Goal: Task Accomplishment & Management: Use online tool/utility

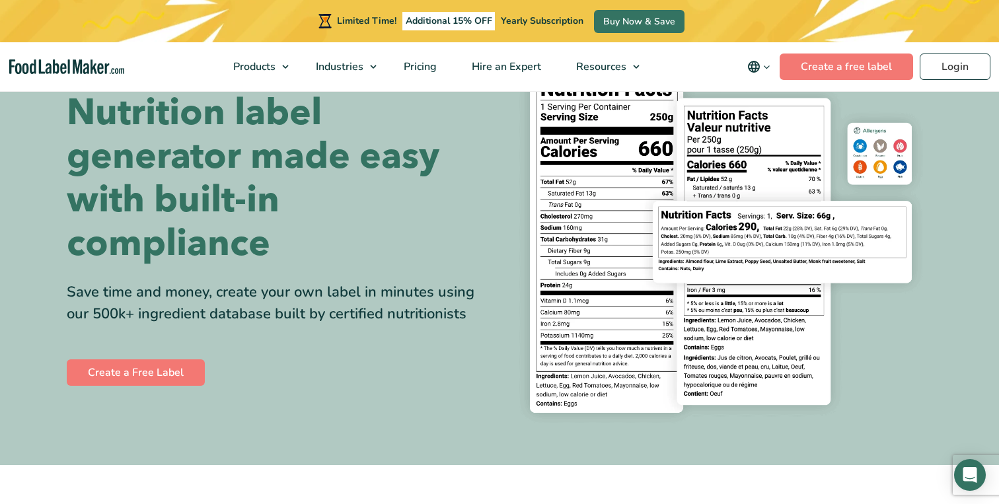
scroll to position [90, 0]
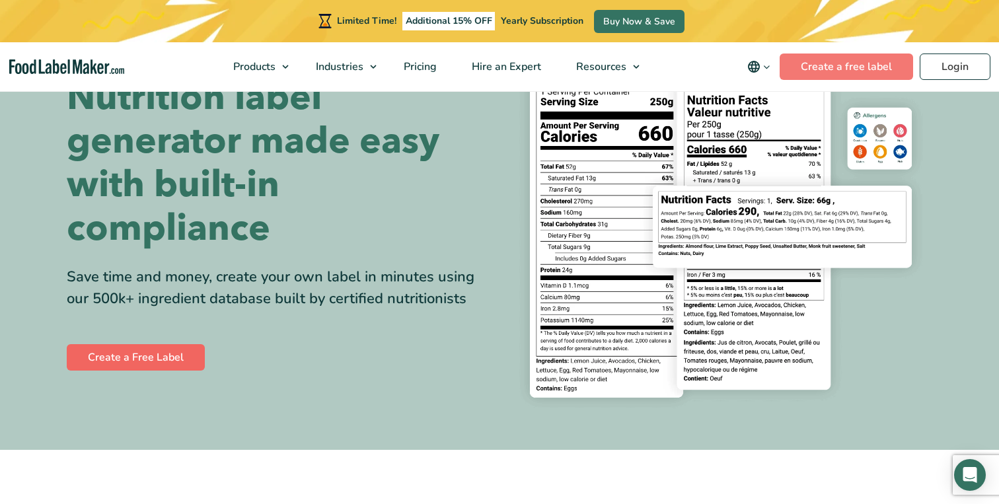
click at [169, 359] on link "Create a Free Label" at bounding box center [136, 357] width 138 height 26
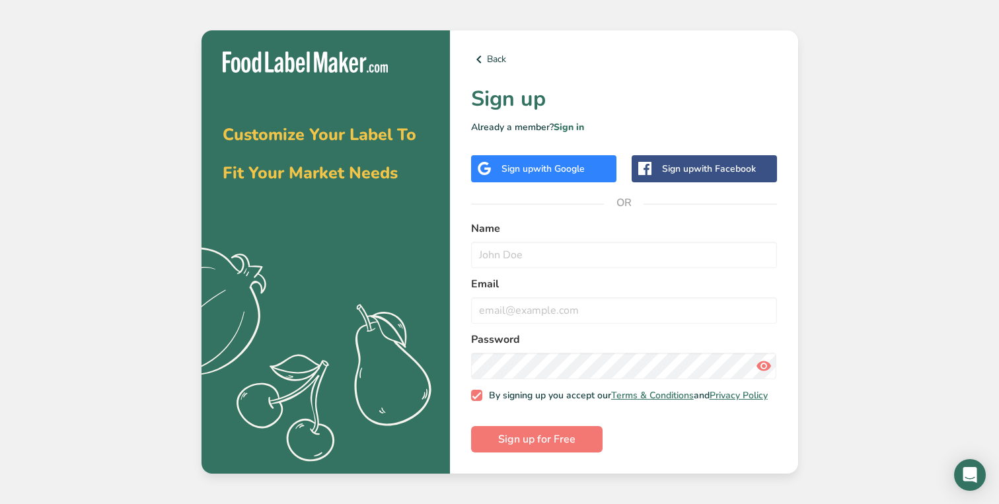
click at [590, 166] on div "Sign up with Google" at bounding box center [543, 168] width 145 height 27
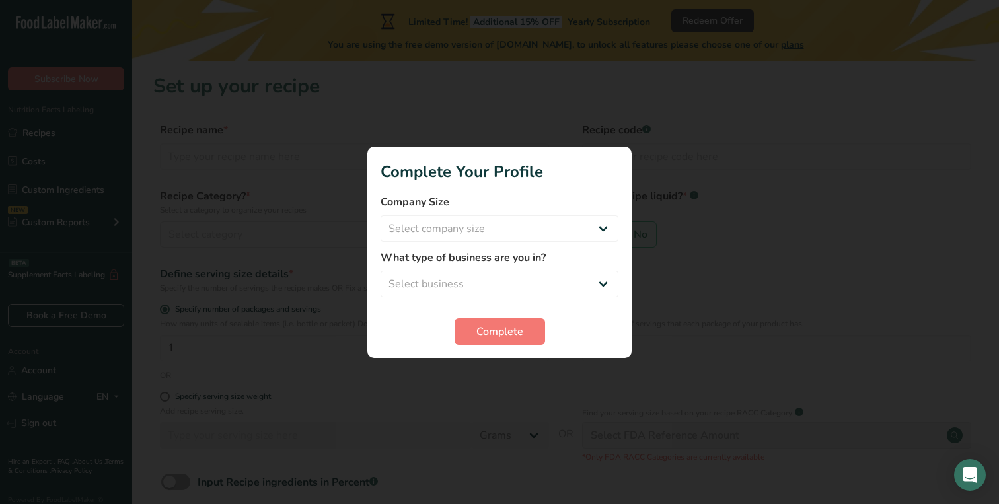
click at [527, 243] on form "Company Size Select company size Fewer than 10 Employees 10 to 50 Employees 51 …" at bounding box center [500, 269] width 238 height 151
select select "3"
select select "1"
click at [523, 330] on span "Complete" at bounding box center [500, 332] width 47 height 16
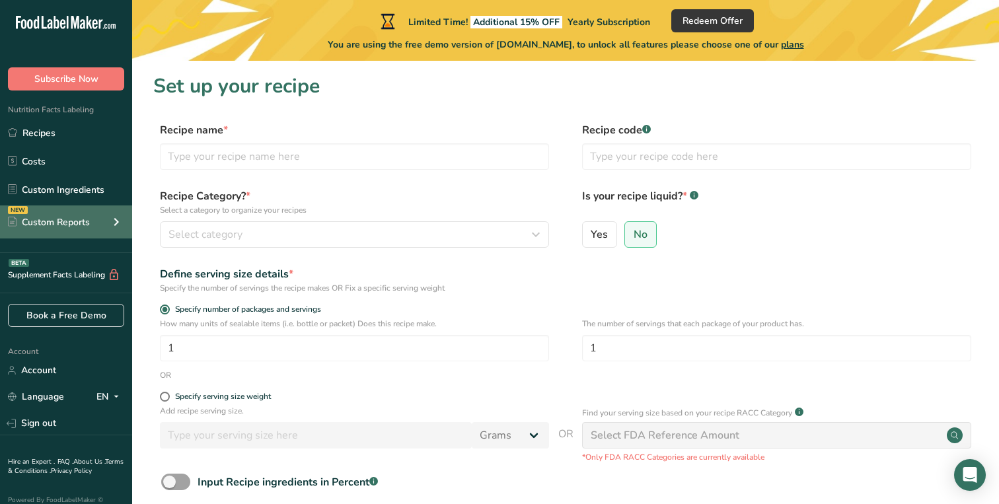
click at [84, 222] on div "Custom Reports" at bounding box center [49, 222] width 82 height 14
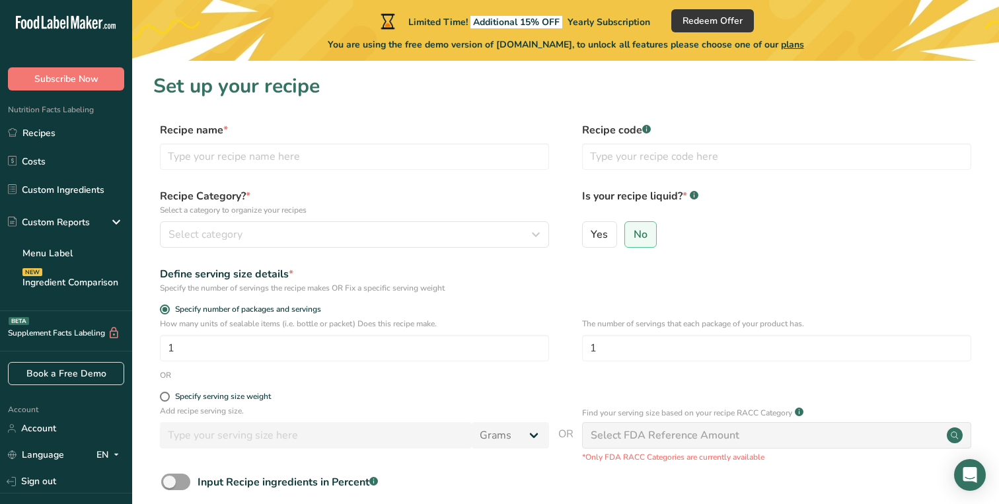
click at [227, 100] on h1 "Set up your recipe" at bounding box center [565, 86] width 825 height 30
click at [441, 165] on input "text" at bounding box center [354, 156] width 389 height 26
type input "G"
type input "Pistachio Granola"
click at [315, 242] on div "Select category" at bounding box center [351, 235] width 364 height 16
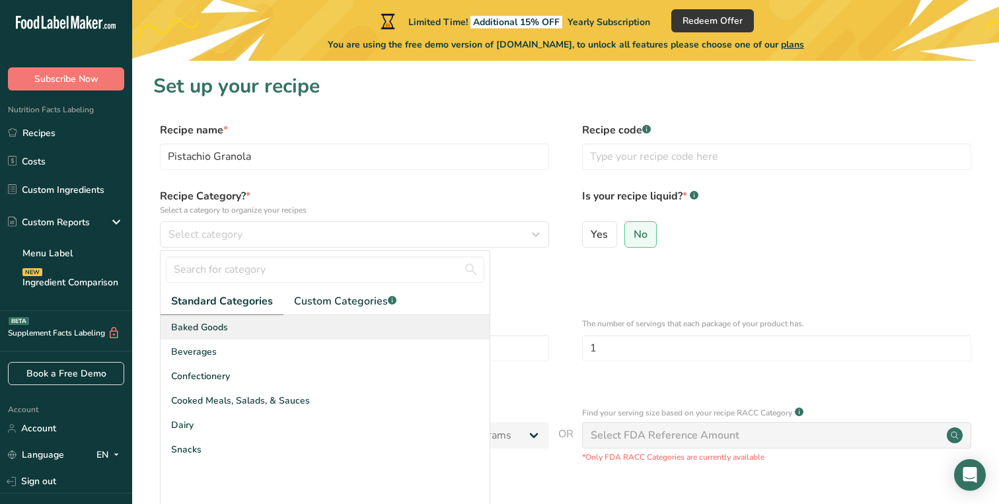
click at [318, 330] on div "Baked Goods" at bounding box center [325, 327] width 329 height 24
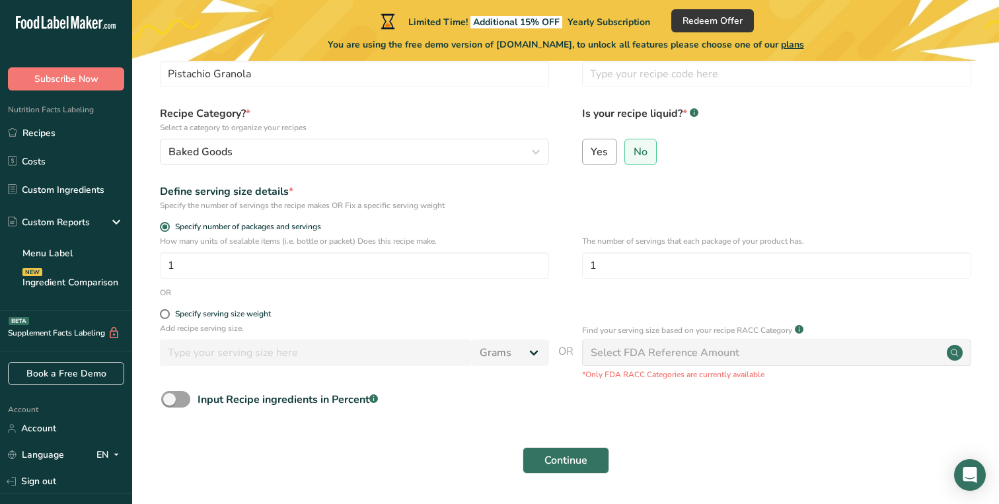
scroll to position [102, 0]
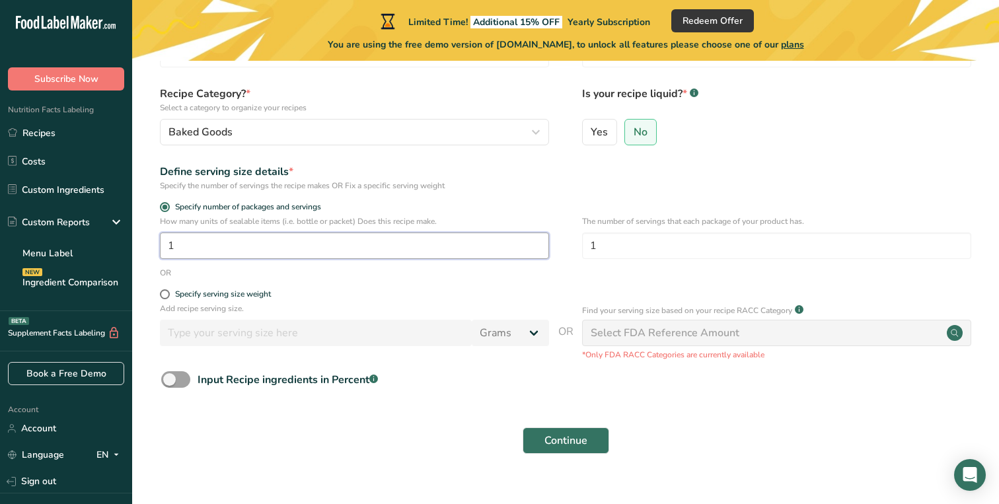
click at [264, 243] on input "1" at bounding box center [354, 246] width 389 height 26
click at [600, 249] on input "1" at bounding box center [776, 246] width 389 height 26
type input "10"
click at [623, 198] on form "Recipe name * Pistachio Granola Recipe code .a-a{fill:#347362;}.b-a{fill:#fff;}…" at bounding box center [565, 241] width 825 height 442
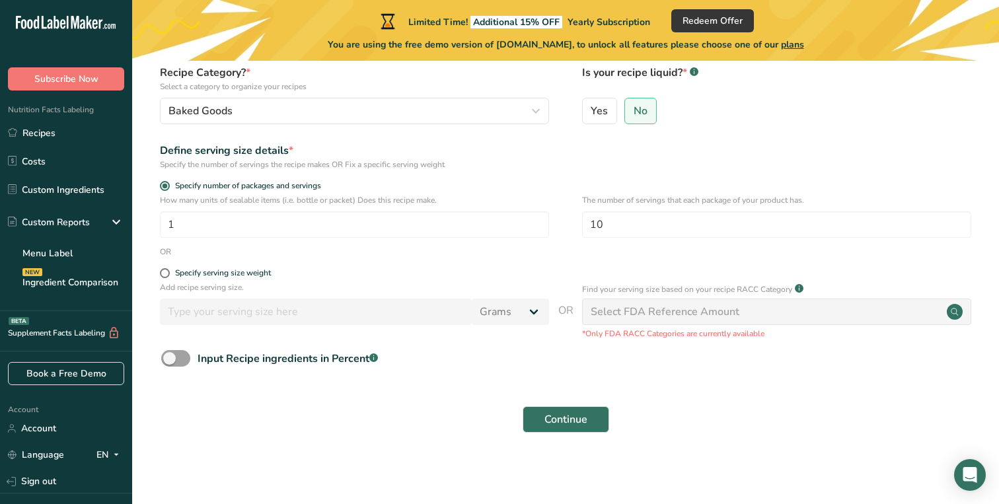
scroll to position [123, 0]
click at [235, 275] on div "Specify serving size weight" at bounding box center [223, 274] width 96 height 10
click at [169, 275] on input "Specify serving size weight" at bounding box center [164, 274] width 9 height 9
radio input "true"
radio input "false"
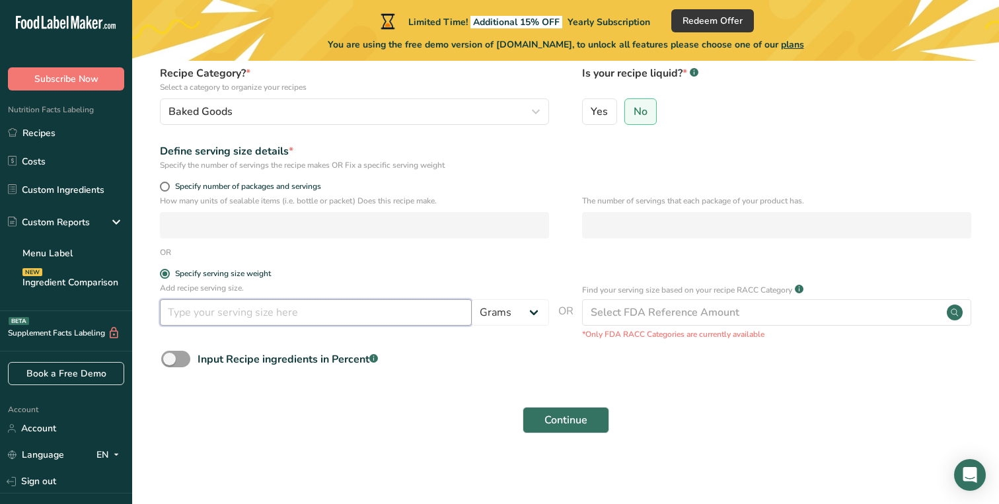
click at [252, 322] on input "number" at bounding box center [316, 312] width 312 height 26
type input "30"
click at [325, 272] on label "Specify serving size weight" at bounding box center [354, 274] width 389 height 10
click at [169, 272] on input "Specify serving size weight" at bounding box center [164, 274] width 9 height 9
click at [324, 311] on input "30" at bounding box center [316, 312] width 312 height 26
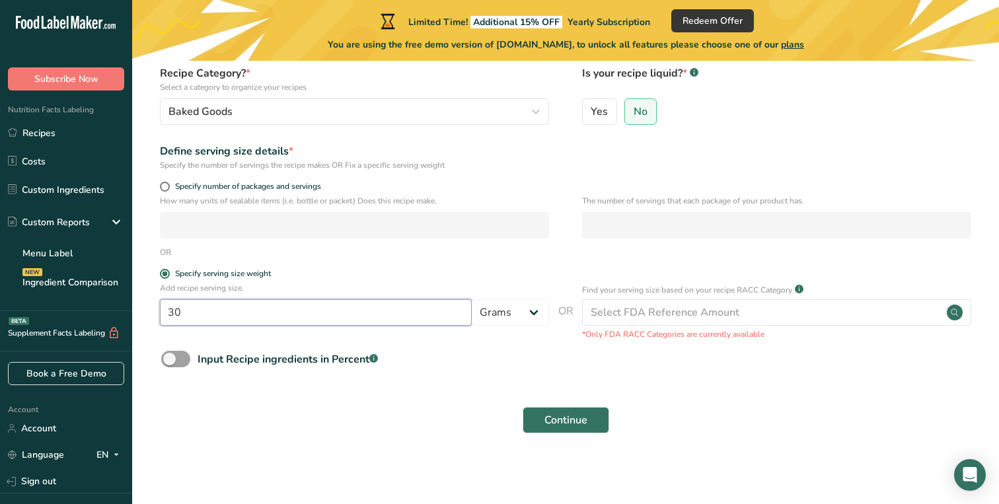
click at [324, 311] on input "30" at bounding box center [316, 312] width 312 height 26
click at [422, 282] on div "Specify serving size weight" at bounding box center [354, 275] width 389 height 13
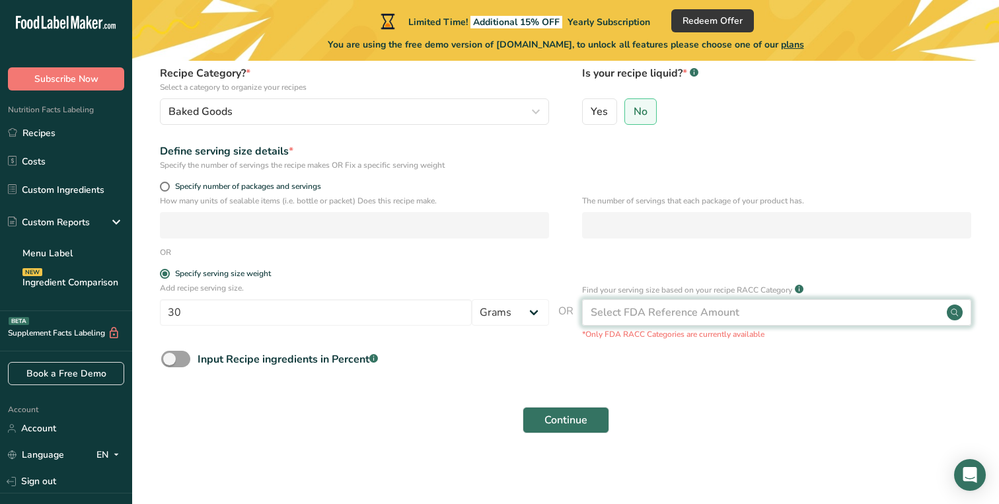
click at [700, 313] on div "Select FDA Reference Amount" at bounding box center [665, 313] width 149 height 16
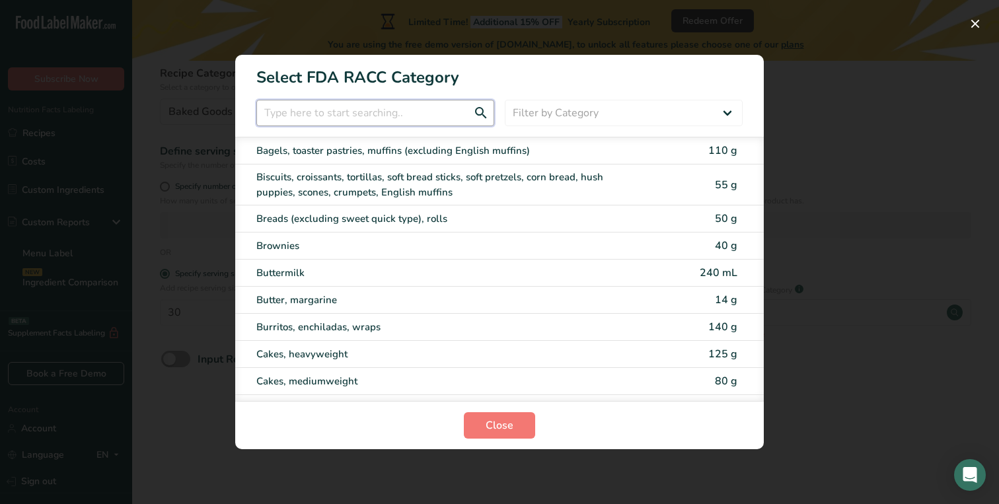
click at [438, 116] on input "RACC Category Selection Modal" at bounding box center [375, 113] width 238 height 26
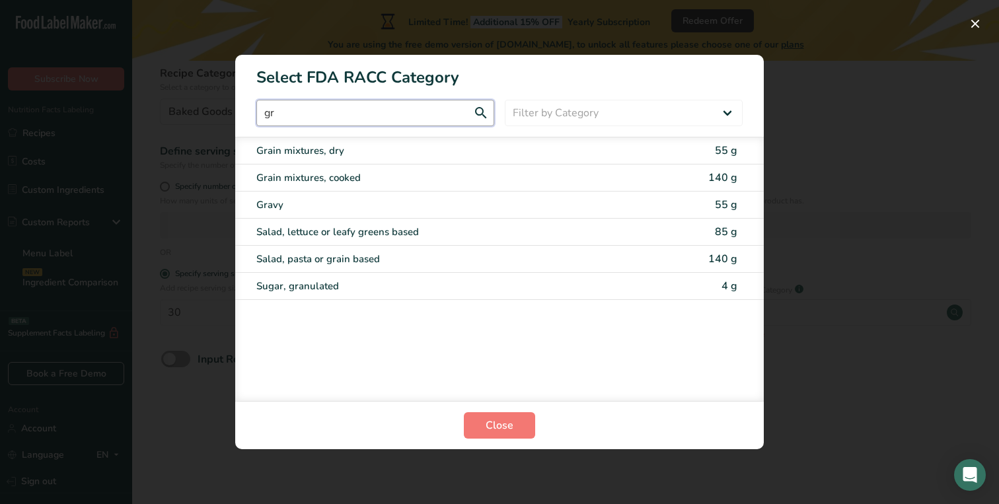
type input "g"
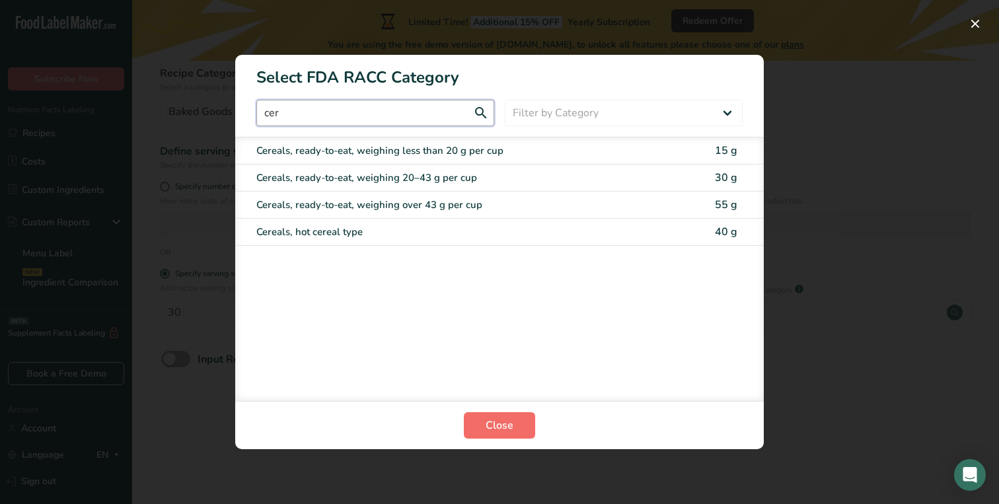
type input "cer"
click at [484, 436] on button "Close" at bounding box center [499, 425] width 71 height 26
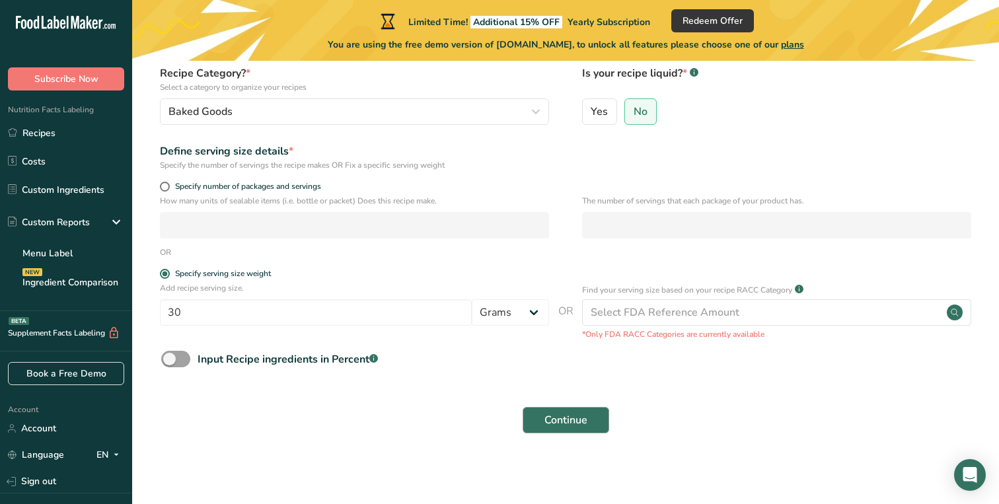
click at [553, 428] on button "Continue" at bounding box center [566, 420] width 87 height 26
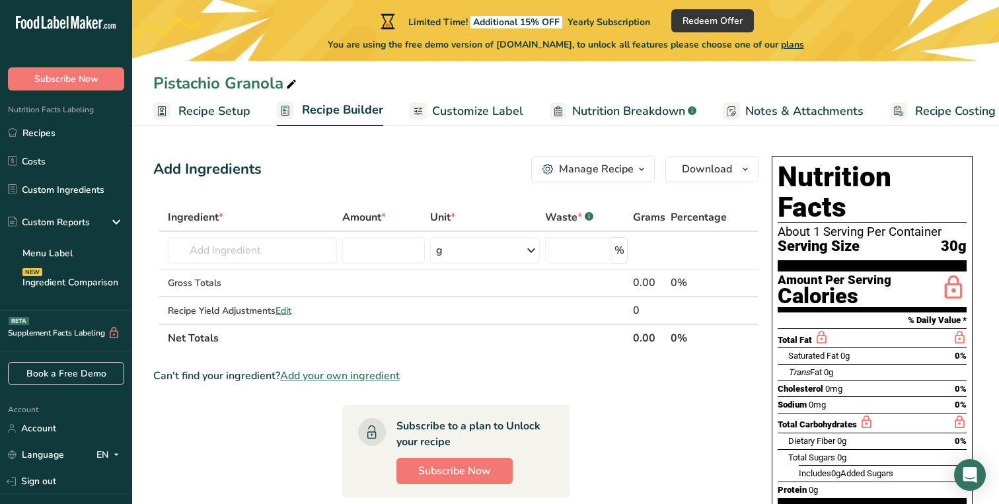
click at [634, 161] on button "Manage Recipe" at bounding box center [593, 169] width 124 height 26
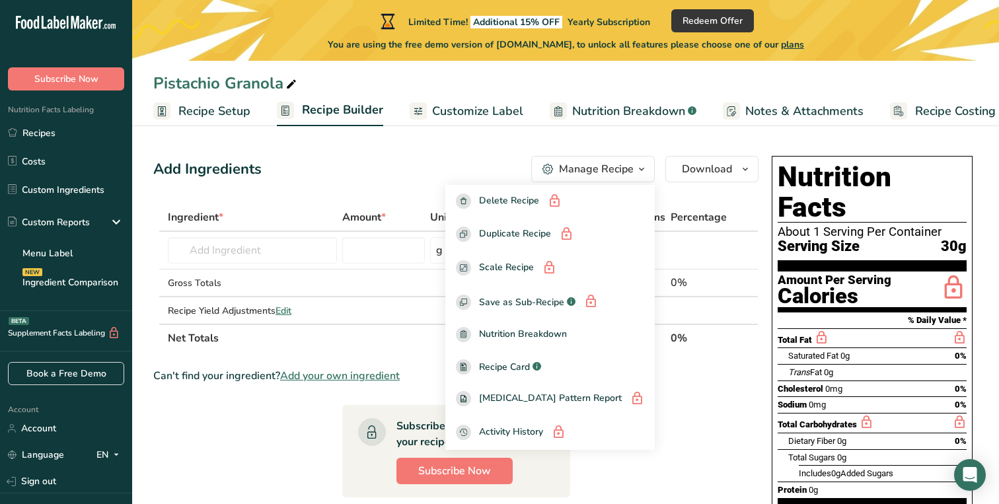
click at [427, 159] on div "Add Ingredients Manage Recipe Delete Recipe Duplicate Recipe Scale Recipe Save …" at bounding box center [455, 169] width 605 height 26
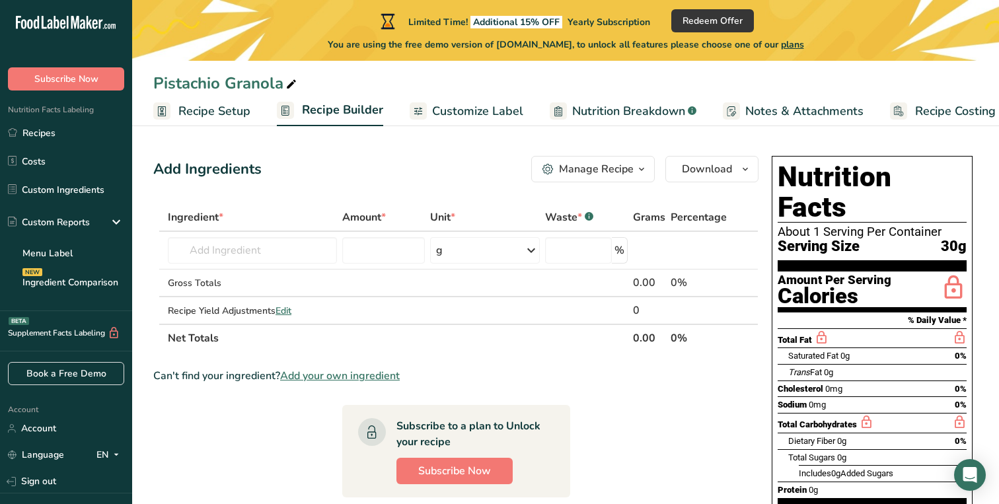
click at [502, 112] on span "Customize Label" at bounding box center [477, 111] width 91 height 18
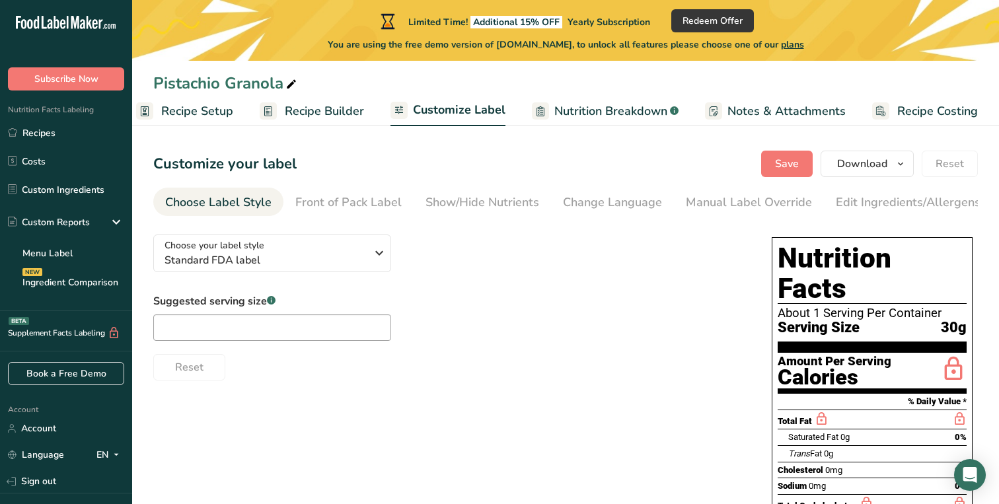
click at [569, 114] on span "Nutrition Breakdown" at bounding box center [611, 111] width 113 height 18
select select "Calories"
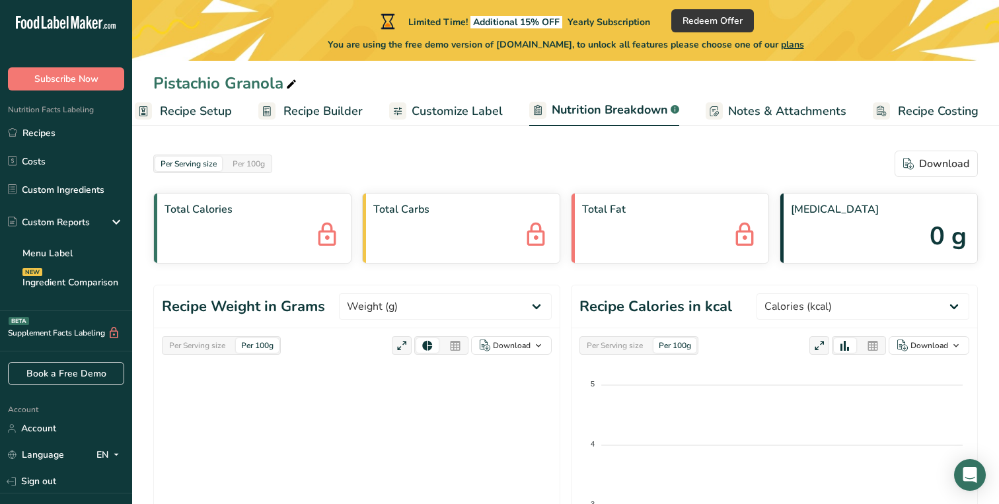
scroll to position [0, 0]
click at [756, 108] on span "Notes & Attachments" at bounding box center [787, 111] width 118 height 18
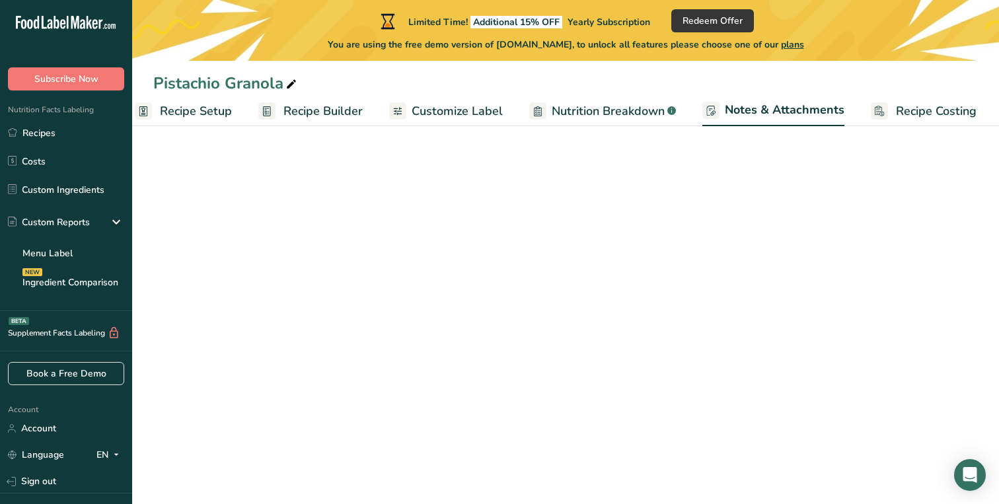
scroll to position [0, 18]
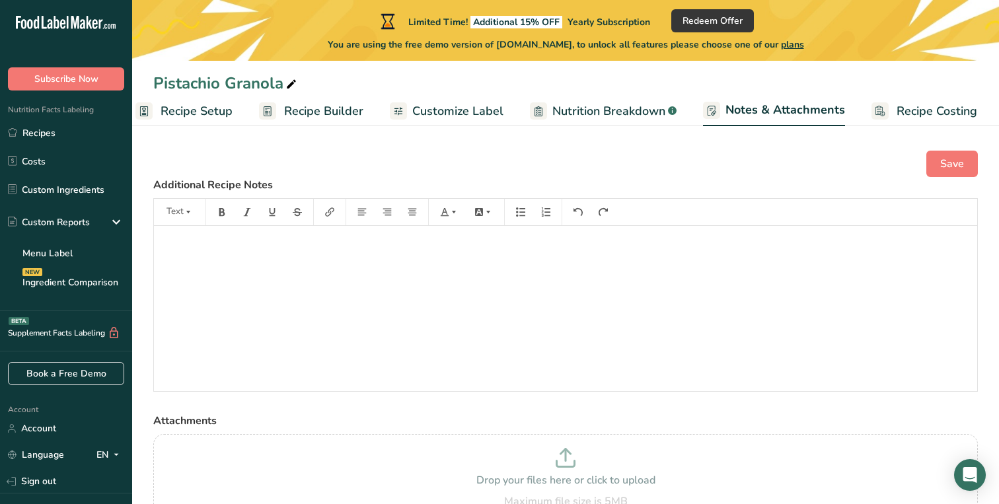
click at [911, 118] on span "Recipe Costing" at bounding box center [937, 111] width 81 height 18
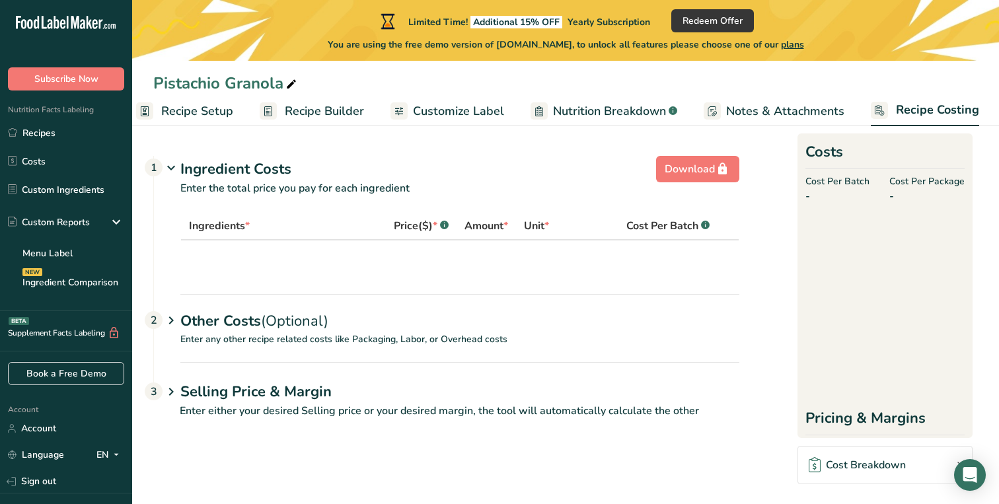
click at [452, 113] on span "Customize Label" at bounding box center [458, 111] width 91 height 18
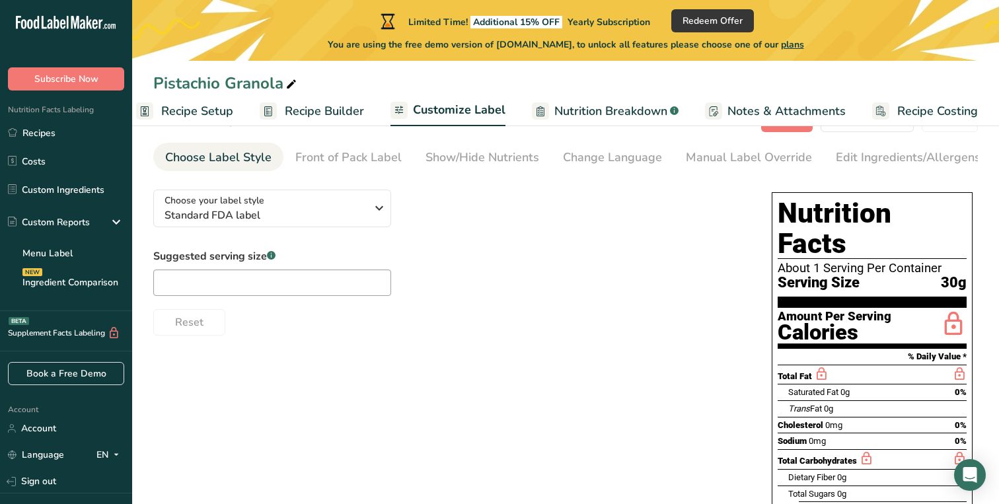
scroll to position [46, 0]
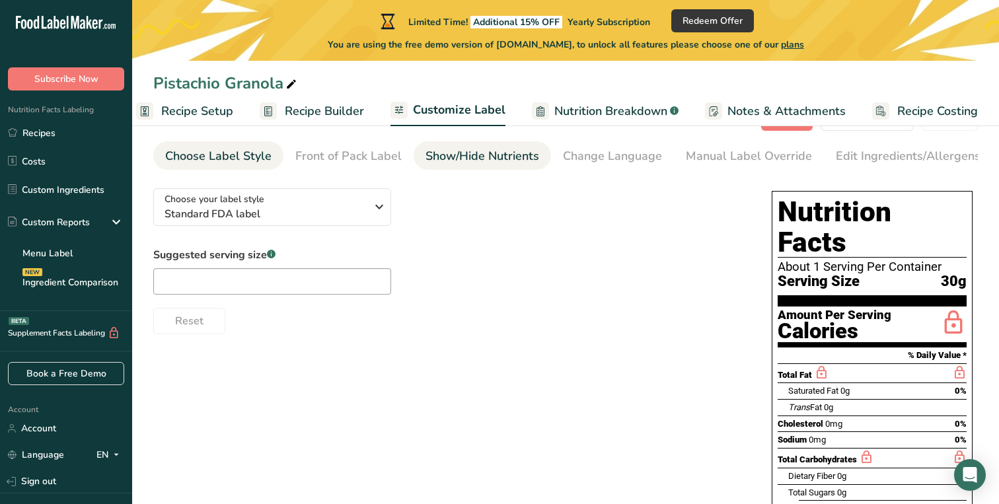
click at [514, 152] on div "Show/Hide Nutrients" at bounding box center [483, 156] width 114 height 18
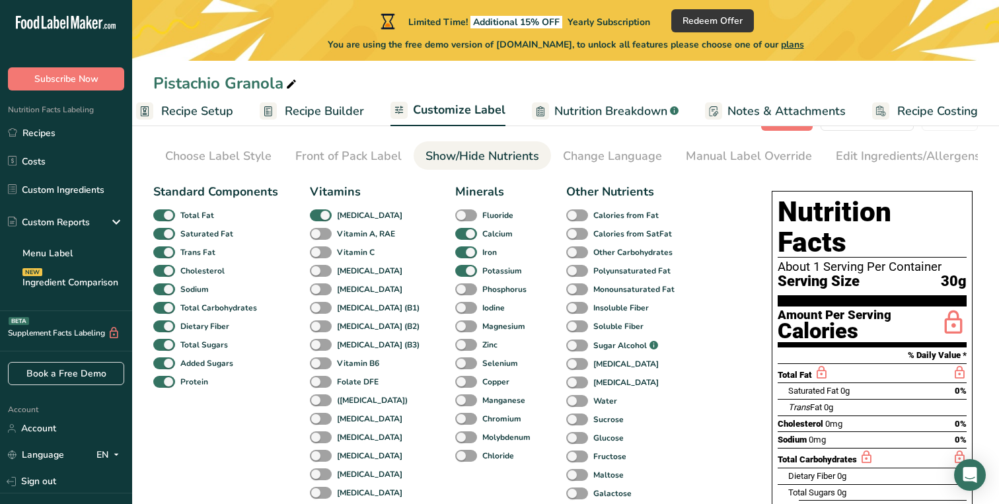
scroll to position [0, 135]
click at [512, 155] on div "Change Language" at bounding box center [477, 156] width 99 height 18
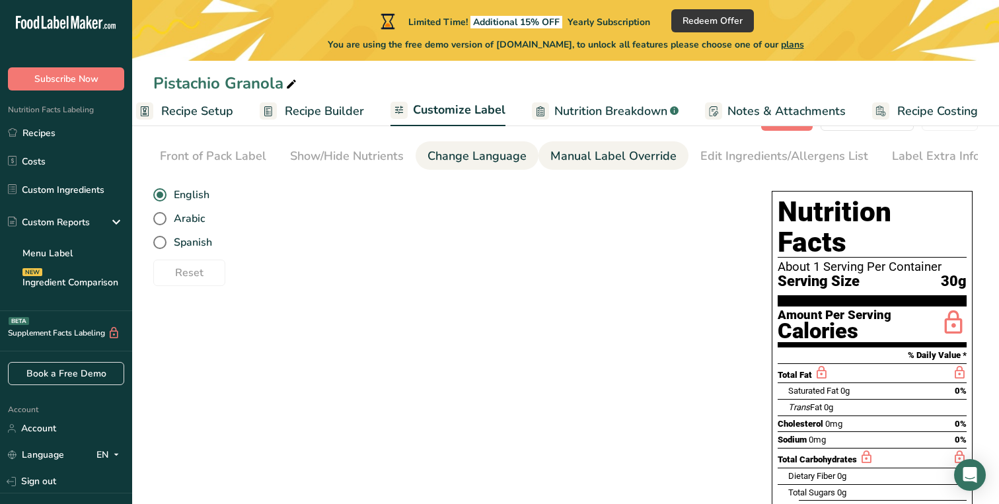
click at [595, 153] on div "Manual Label Override" at bounding box center [614, 156] width 126 height 18
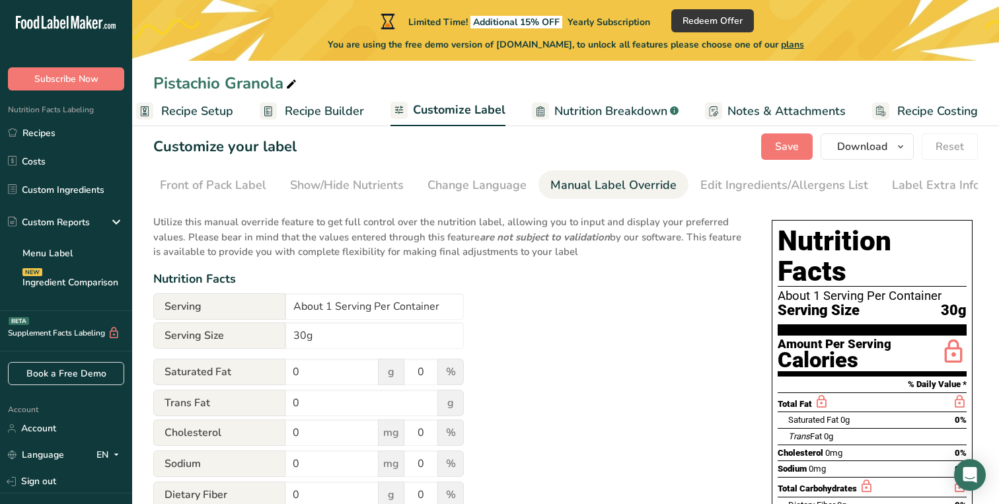
scroll to position [16, 0]
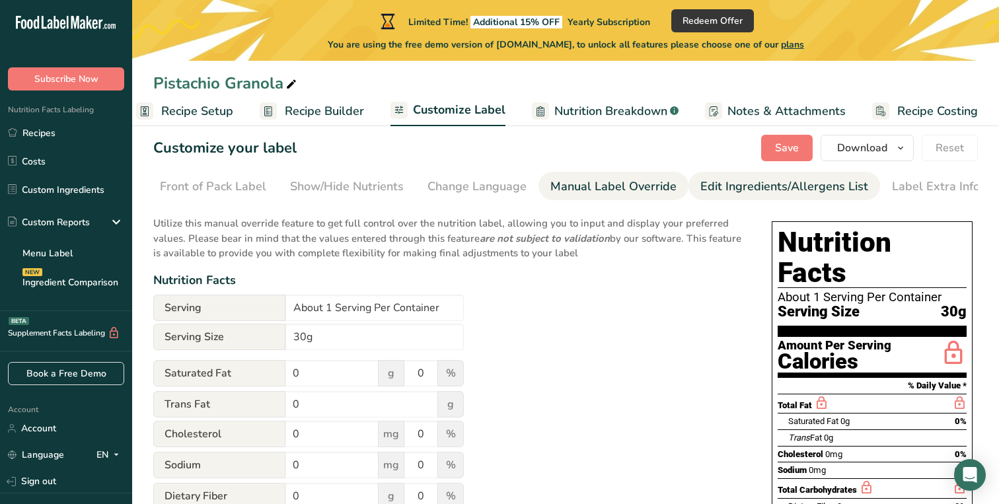
click at [805, 192] on div "Edit Ingredients/Allergens List" at bounding box center [785, 187] width 168 height 18
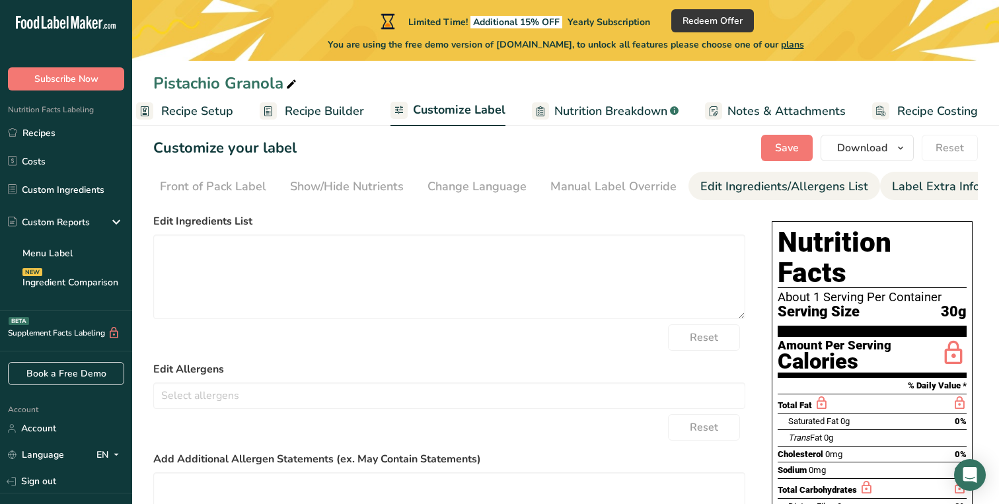
click at [946, 180] on div "Label Extra Info" at bounding box center [936, 187] width 88 height 18
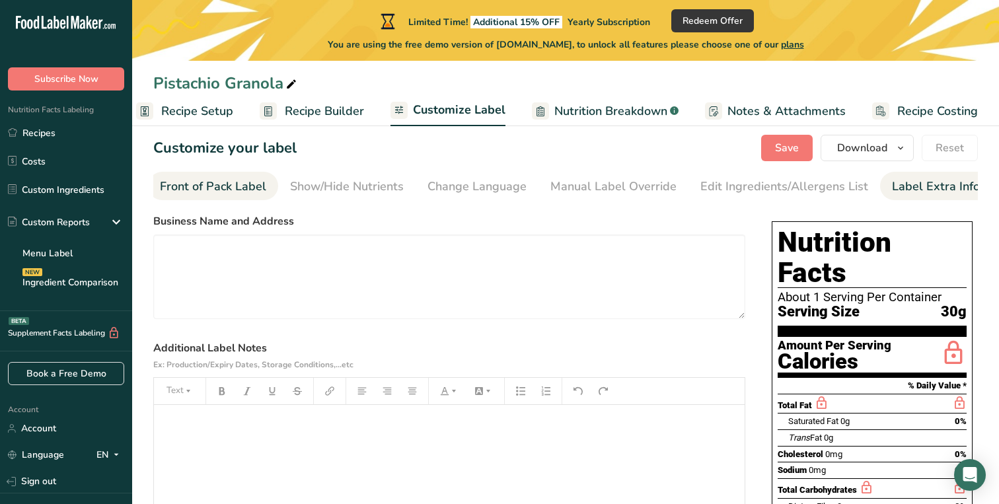
click at [250, 192] on div "Front of Pack Label" at bounding box center [213, 187] width 106 height 18
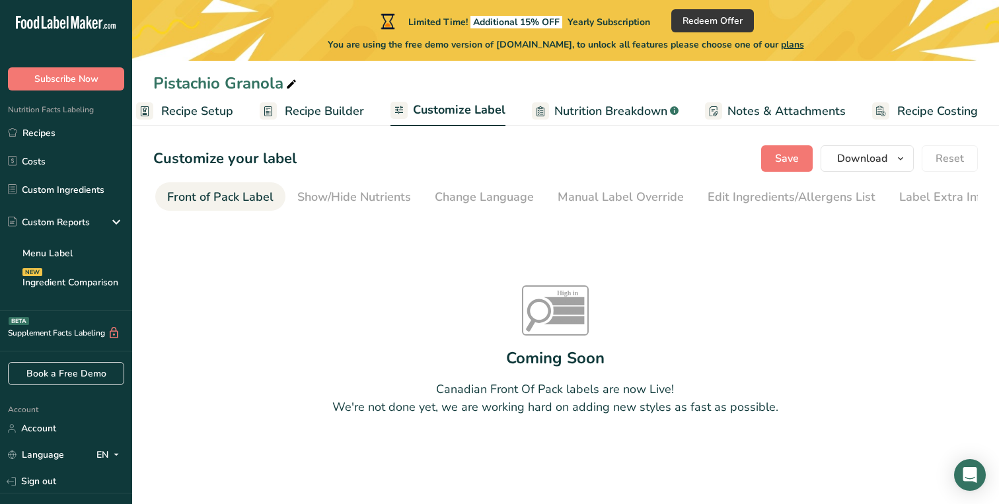
scroll to position [5, 0]
click at [363, 194] on div "Show/Hide Nutrients" at bounding box center [354, 197] width 114 height 18
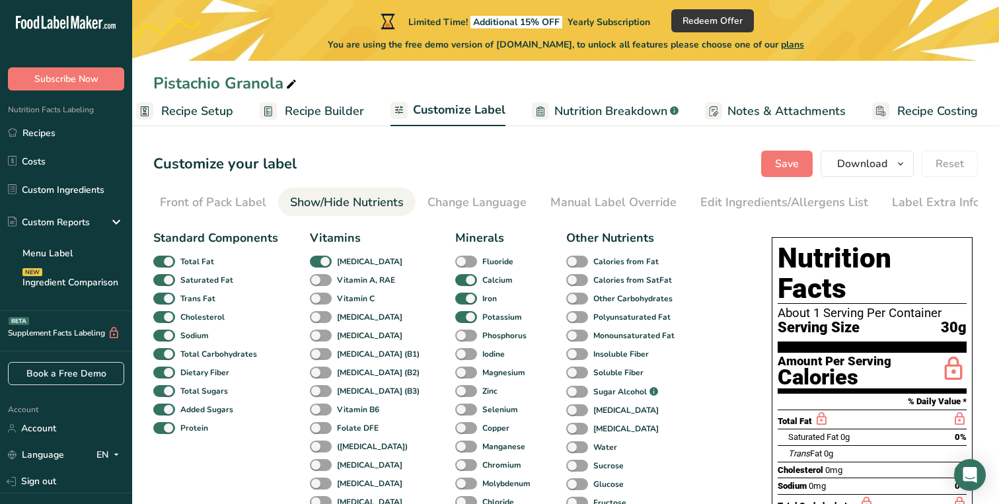
scroll to position [0, 0]
click at [288, 112] on span "Recipe Builder" at bounding box center [324, 111] width 79 height 18
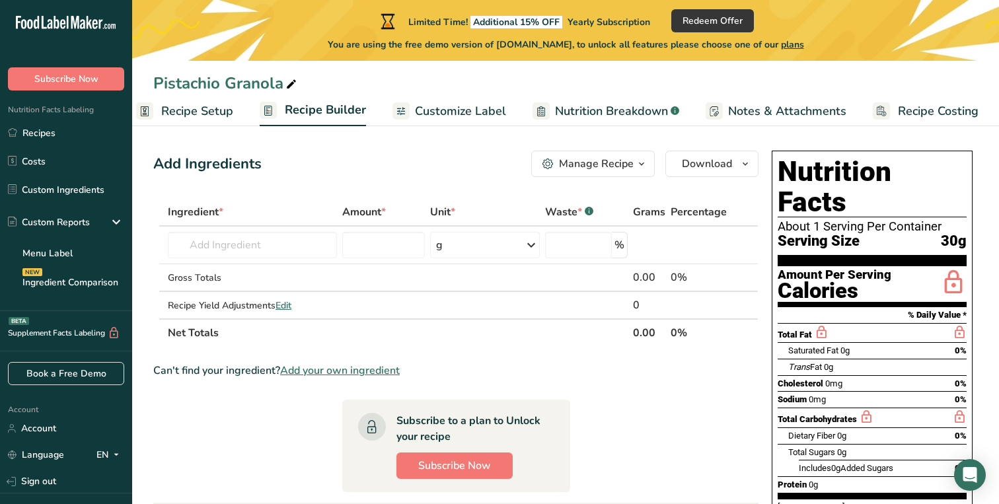
scroll to position [7, 0]
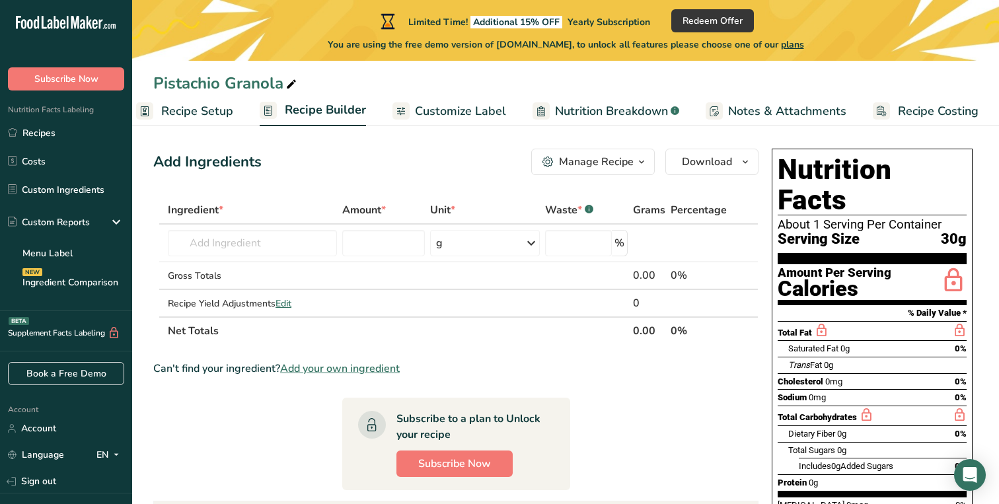
click at [619, 167] on div "Manage Recipe" at bounding box center [596, 162] width 75 height 16
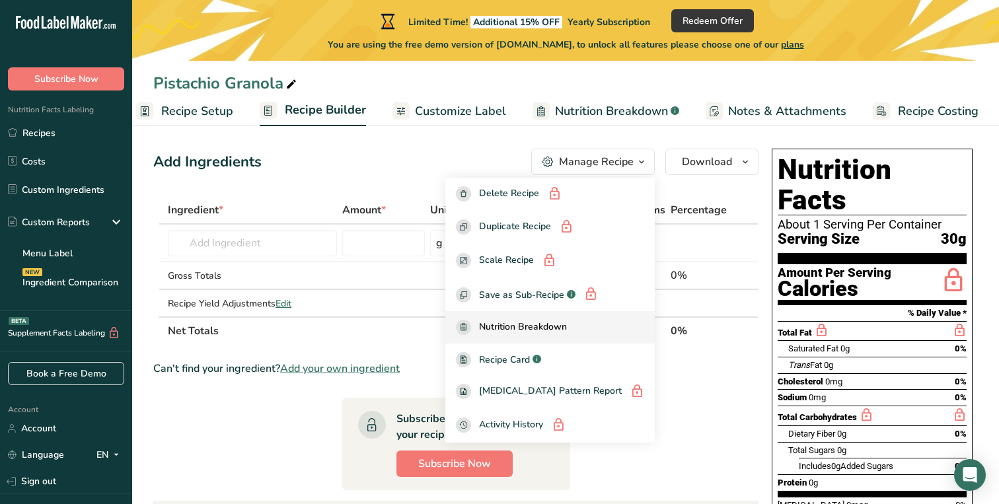
click at [567, 335] on span "Nutrition Breakdown" at bounding box center [523, 327] width 88 height 15
select select "Calories"
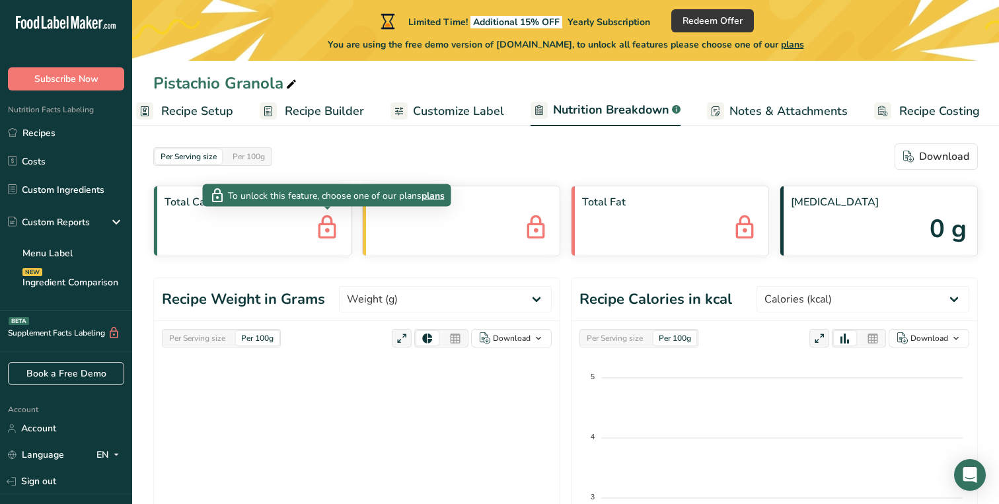
click at [320, 233] on icon at bounding box center [327, 229] width 26 height 36
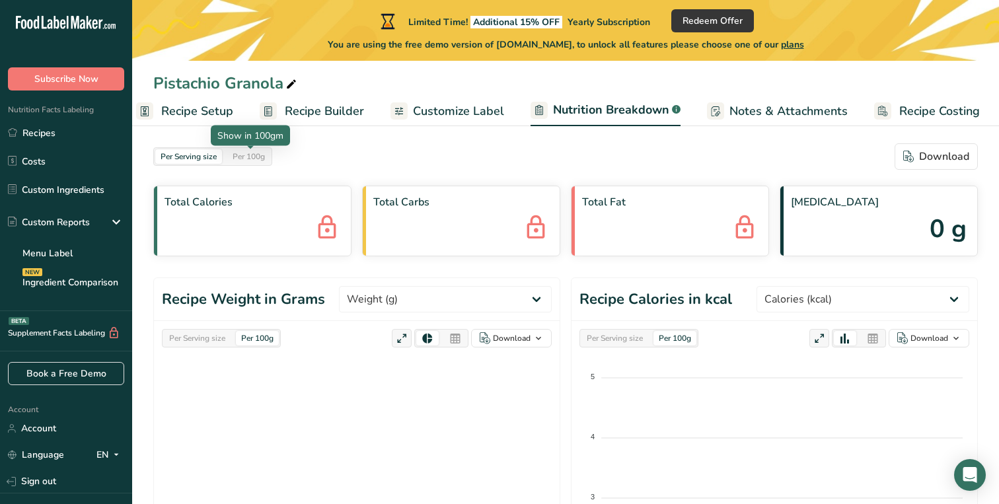
click at [260, 149] on div "Per 100g" at bounding box center [248, 156] width 43 height 15
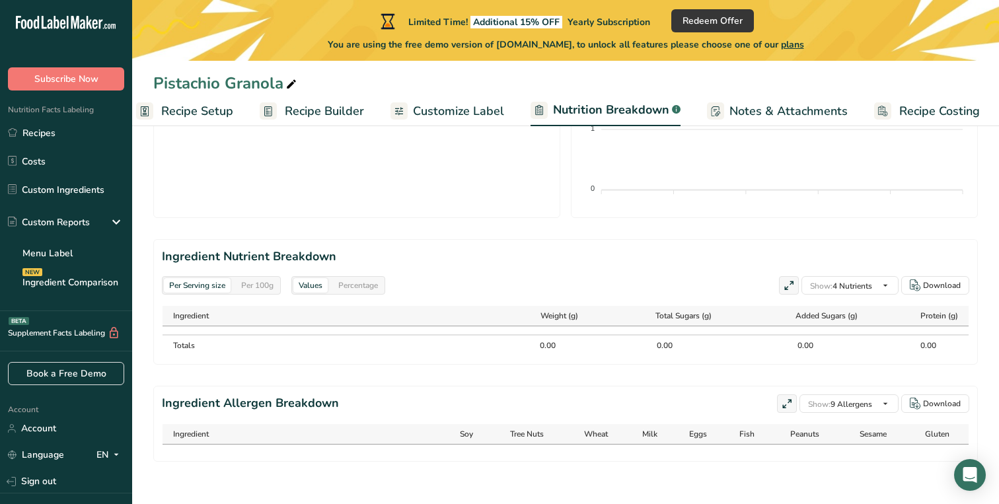
scroll to position [496, 0]
click at [434, 359] on section "Ingredient Nutrient Breakdown Per Serving size Per 100g Values Percentage Show:…" at bounding box center [565, 303] width 825 height 126
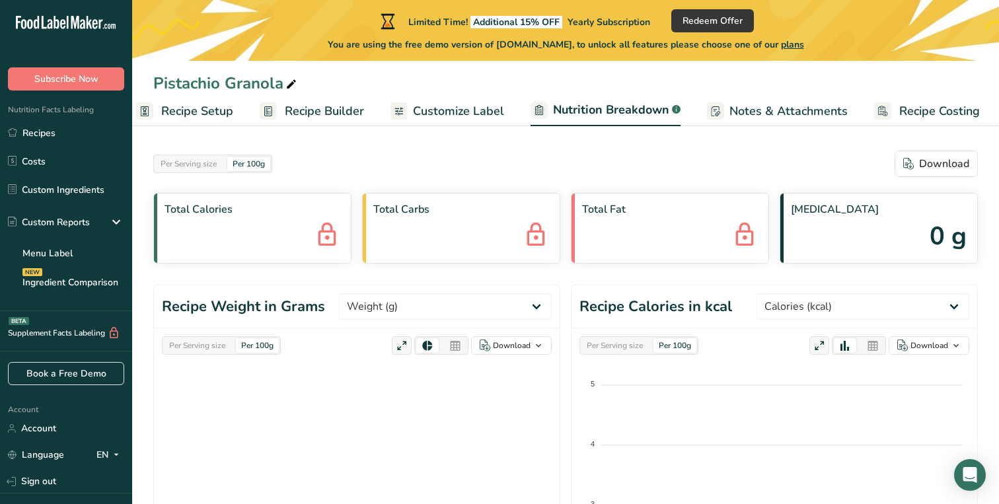
scroll to position [0, 0]
click at [215, 104] on span "Recipe Setup" at bounding box center [197, 111] width 72 height 18
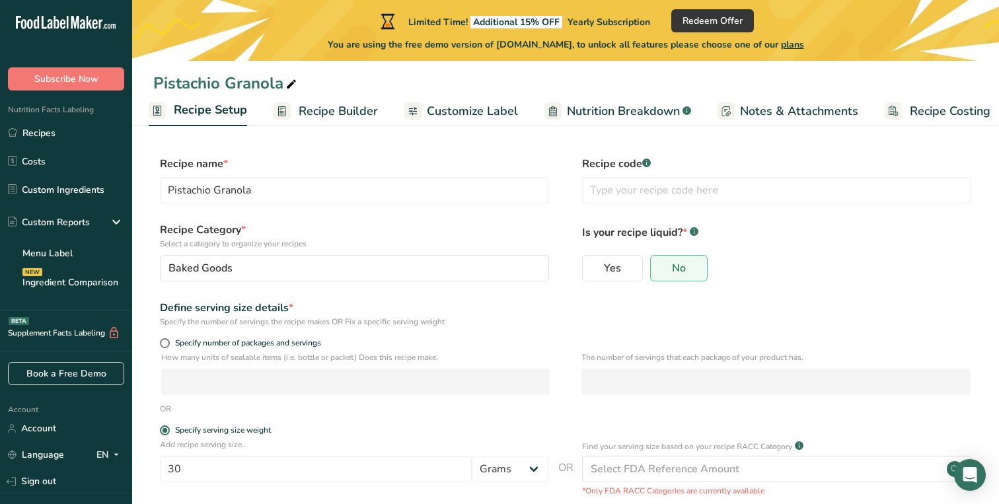
click at [370, 112] on span "Recipe Builder" at bounding box center [338, 111] width 79 height 18
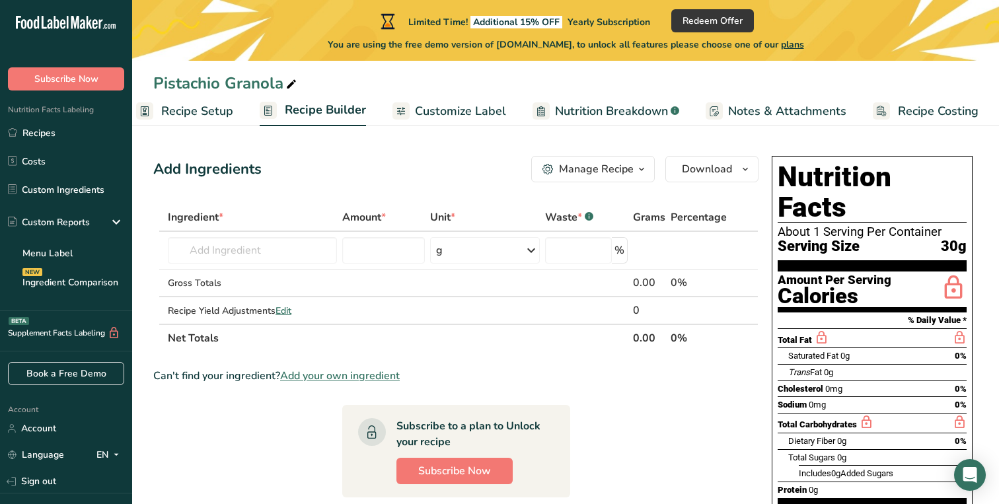
click at [466, 106] on span "Customize Label" at bounding box center [460, 111] width 91 height 18
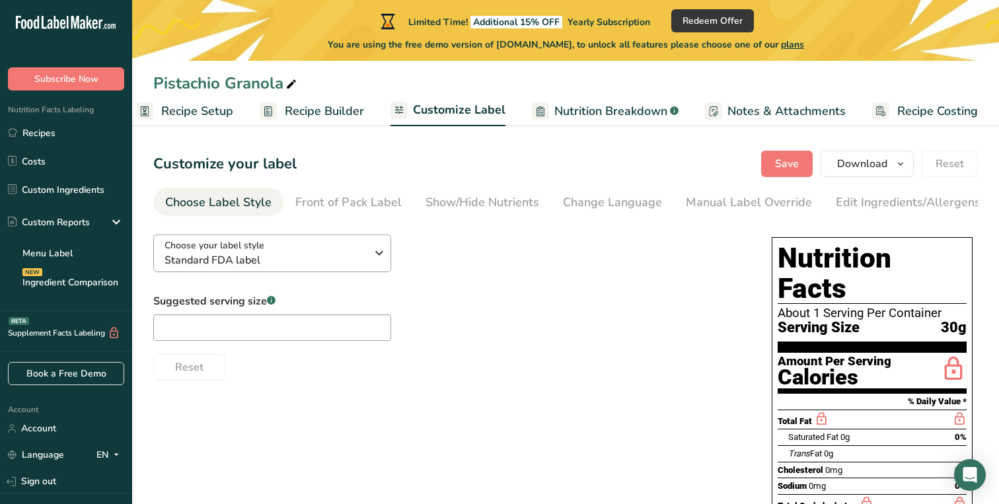
click at [253, 267] on span "Standard FDA label" at bounding box center [266, 260] width 202 height 16
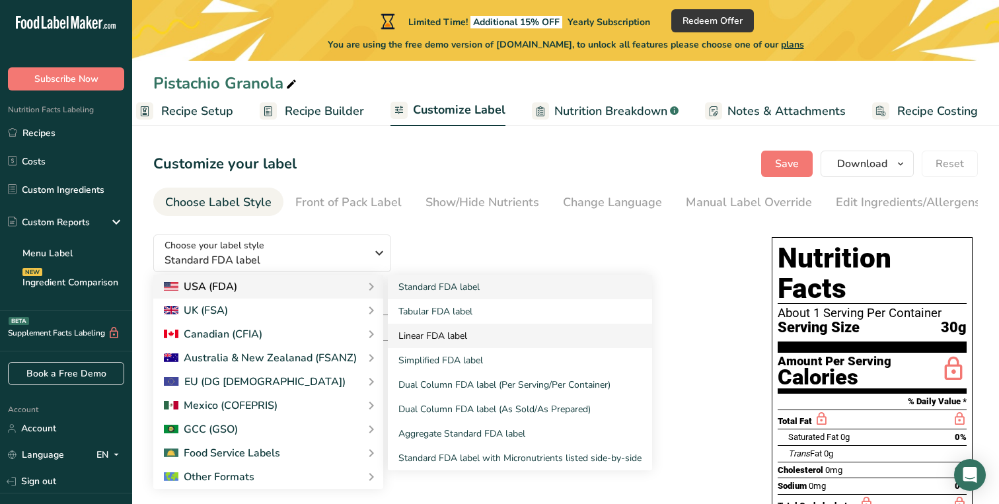
click at [549, 331] on link "Linear FDA label" at bounding box center [520, 336] width 264 height 24
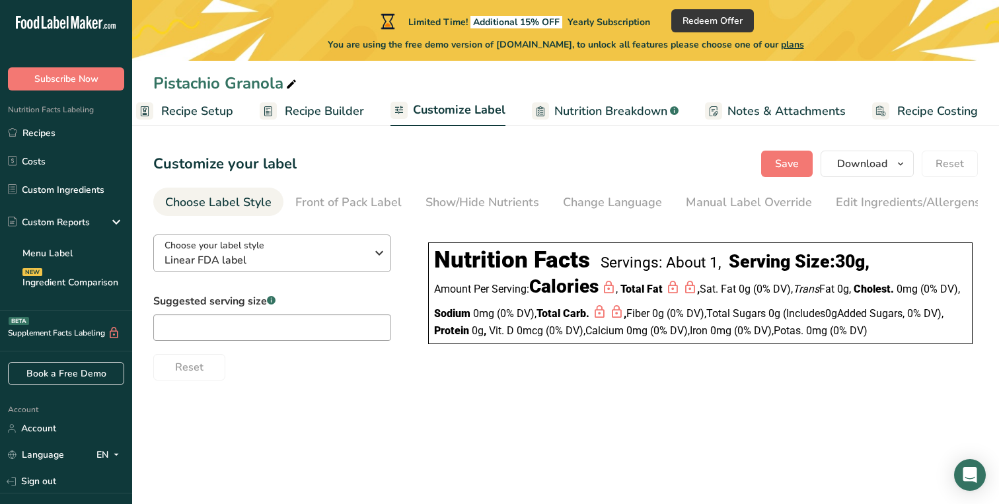
click at [303, 259] on span "Linear FDA label" at bounding box center [266, 260] width 202 height 16
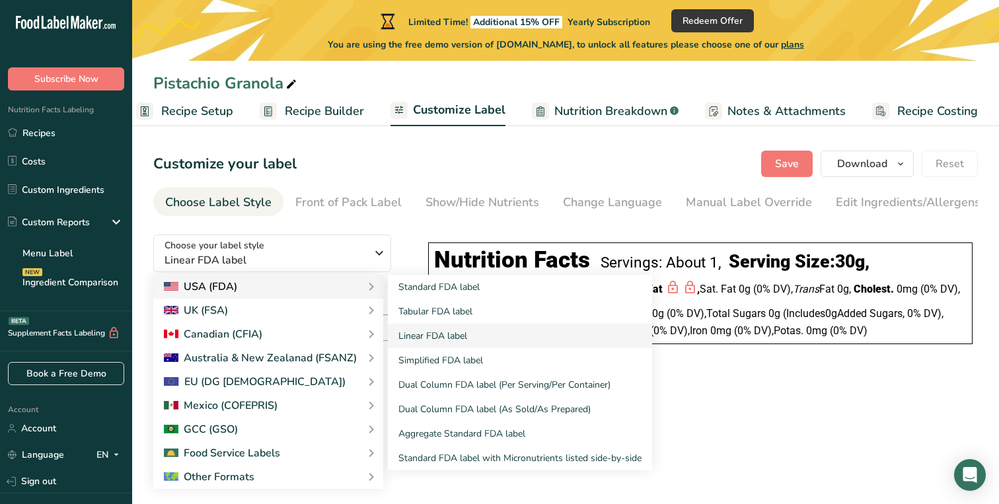
click at [308, 283] on div "USA (FDA)" at bounding box center [268, 287] width 209 height 16
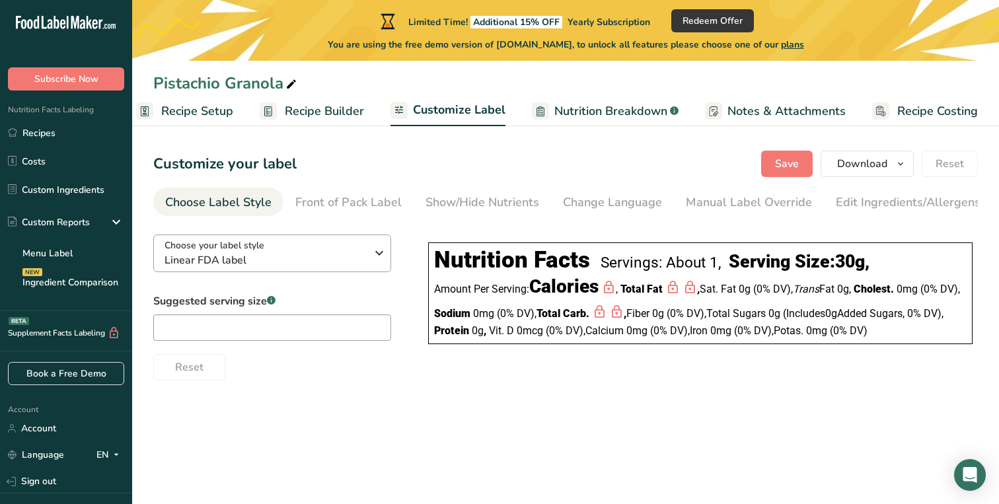
click at [344, 258] on span "Linear FDA label" at bounding box center [266, 260] width 202 height 16
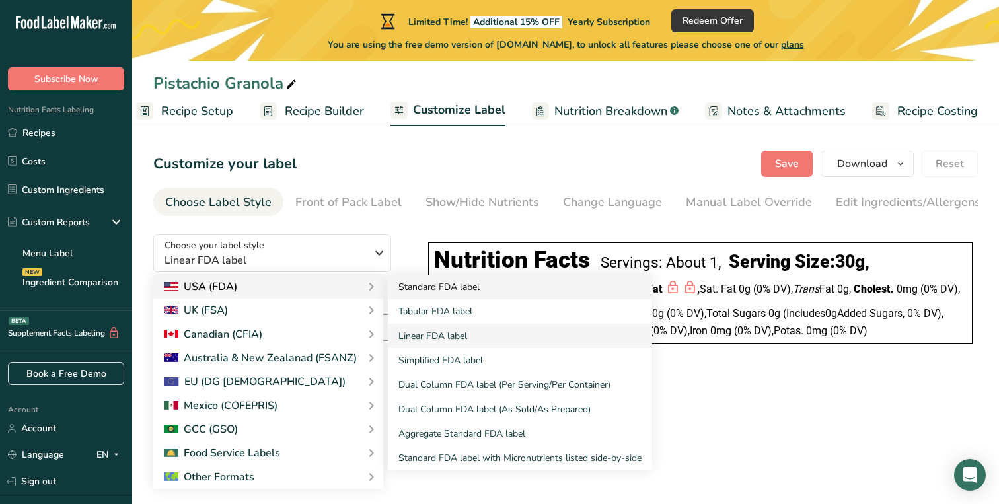
click at [418, 293] on link "Standard FDA label" at bounding box center [520, 287] width 264 height 24
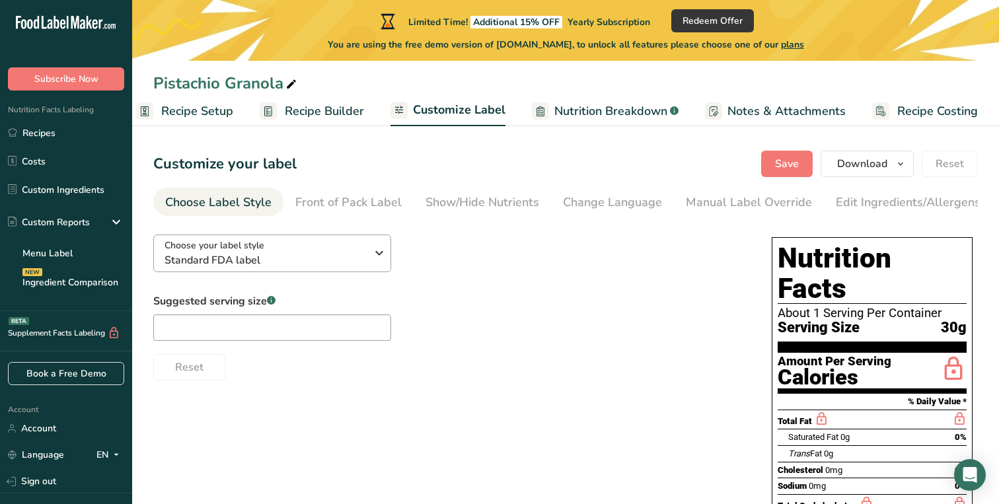
click at [382, 245] on icon "button" at bounding box center [379, 253] width 16 height 24
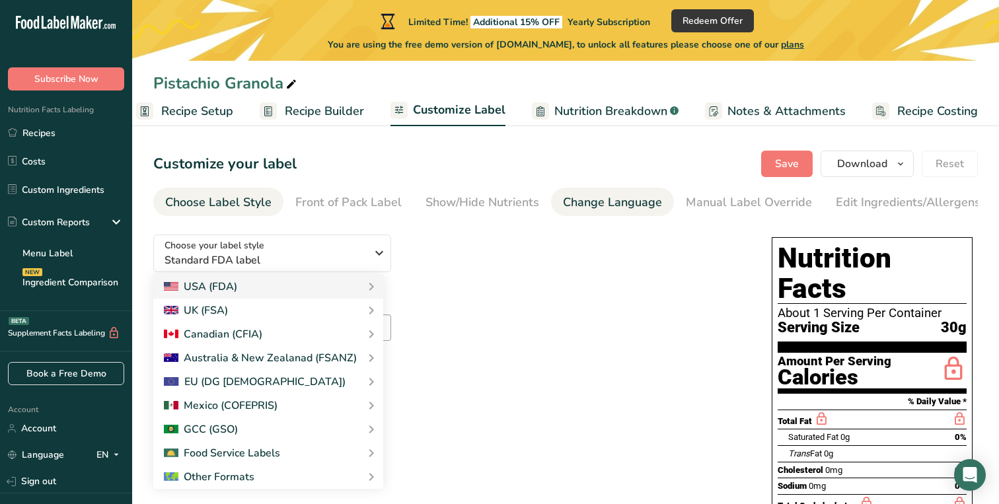
click at [643, 215] on link "Change Language" at bounding box center [612, 203] width 99 height 30
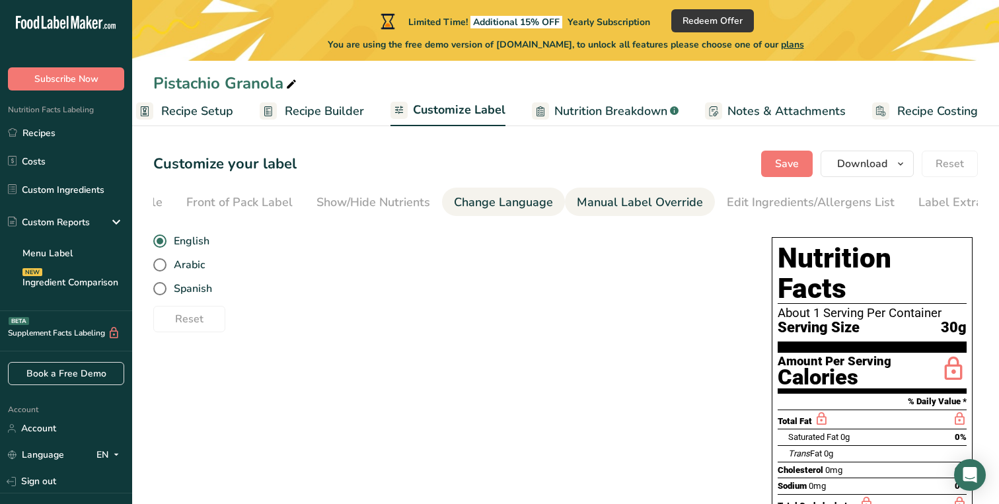
scroll to position [0, 135]
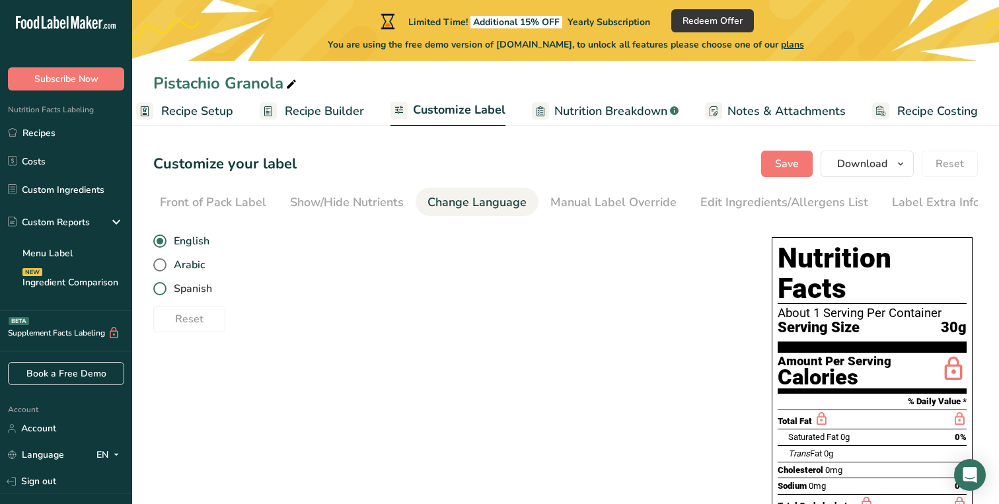
click at [200, 289] on span "Spanish" at bounding box center [190, 288] width 46 height 13
click at [162, 289] on input "Spanish" at bounding box center [157, 289] width 9 height 9
radio input "true"
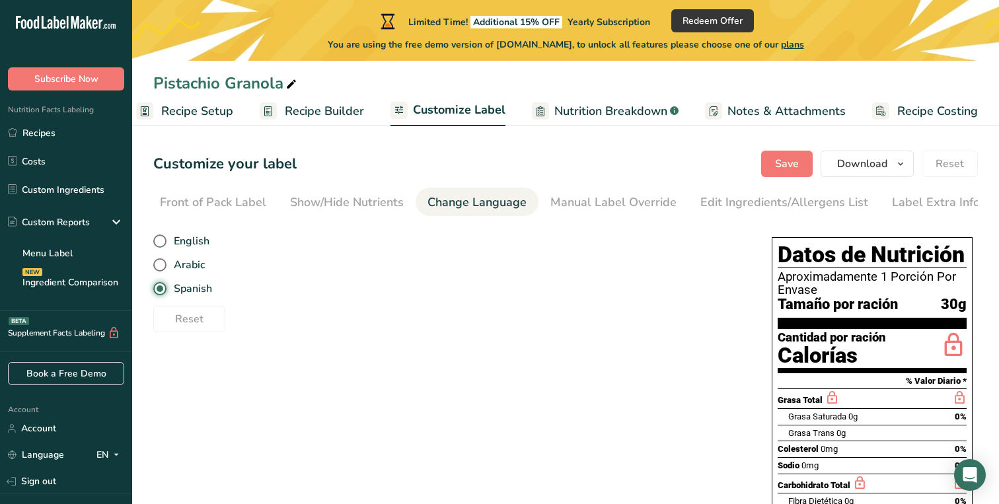
scroll to position [0, 0]
click at [197, 243] on span "English" at bounding box center [188, 241] width 43 height 13
click at [162, 243] on input "English" at bounding box center [157, 241] width 9 height 9
radio input "true"
radio input "false"
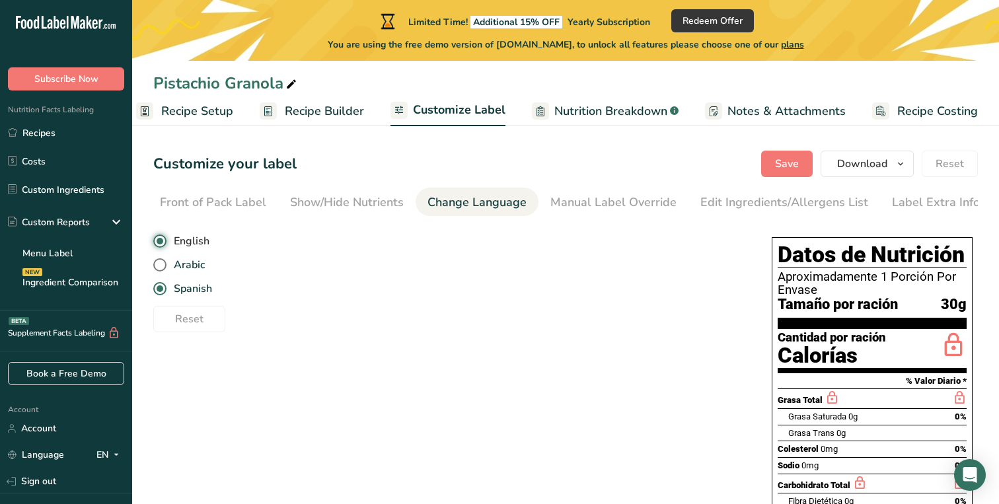
type input "About 1 Serving Per Container"
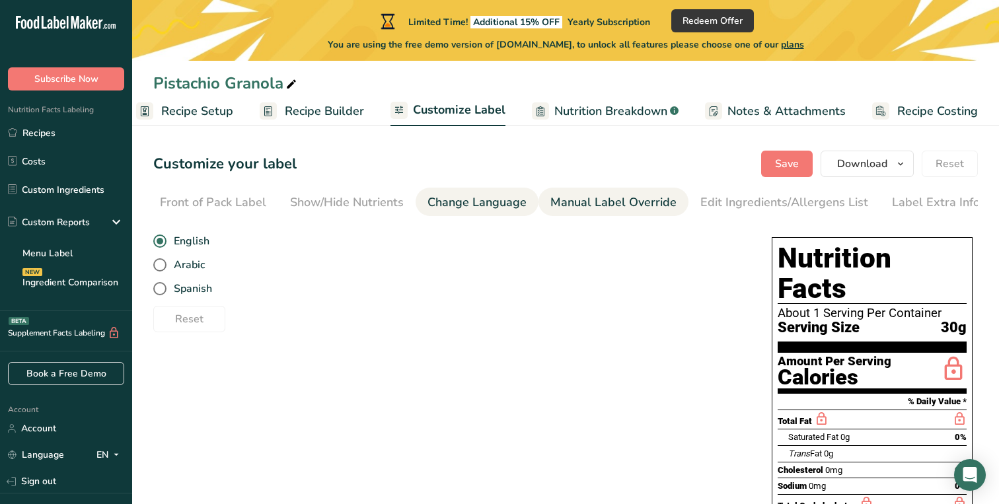
click at [615, 206] on div "Manual Label Override" at bounding box center [614, 203] width 126 height 18
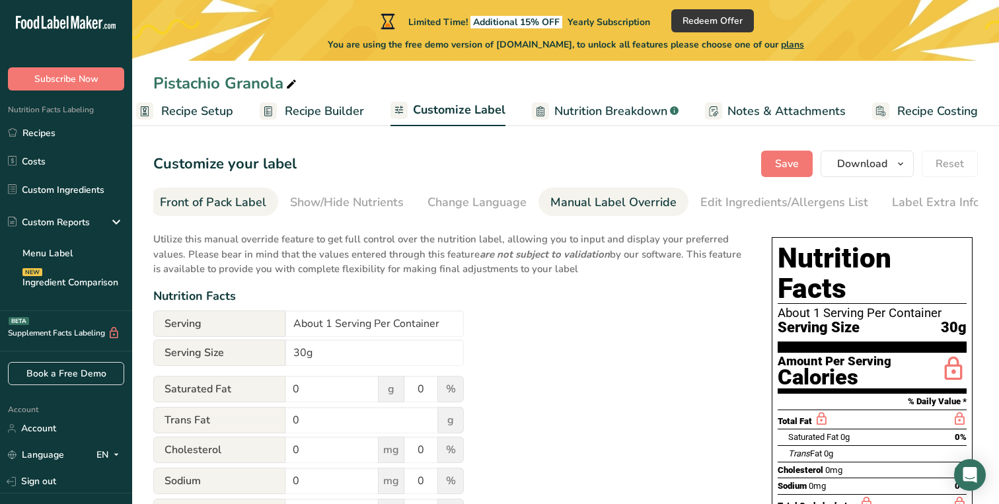
click at [187, 196] on div "Front of Pack Label" at bounding box center [213, 203] width 106 height 18
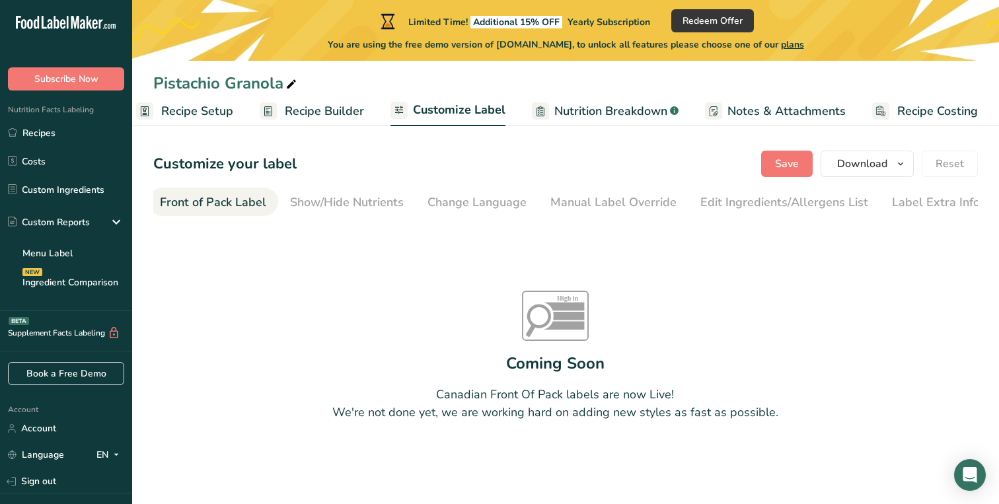
scroll to position [0, 128]
click at [790, 204] on div "Edit Ingredients/Allergens List" at bounding box center [792, 203] width 168 height 18
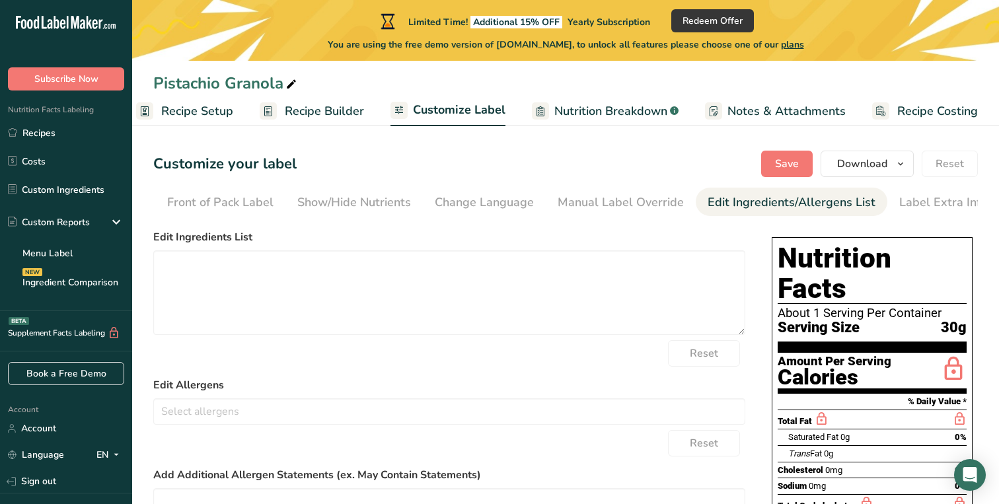
scroll to position [0, 135]
click at [790, 204] on div "Edit Ingredients/Allergens List" at bounding box center [785, 203] width 168 height 18
click at [224, 118] on span "Recipe Setup" at bounding box center [197, 111] width 72 height 18
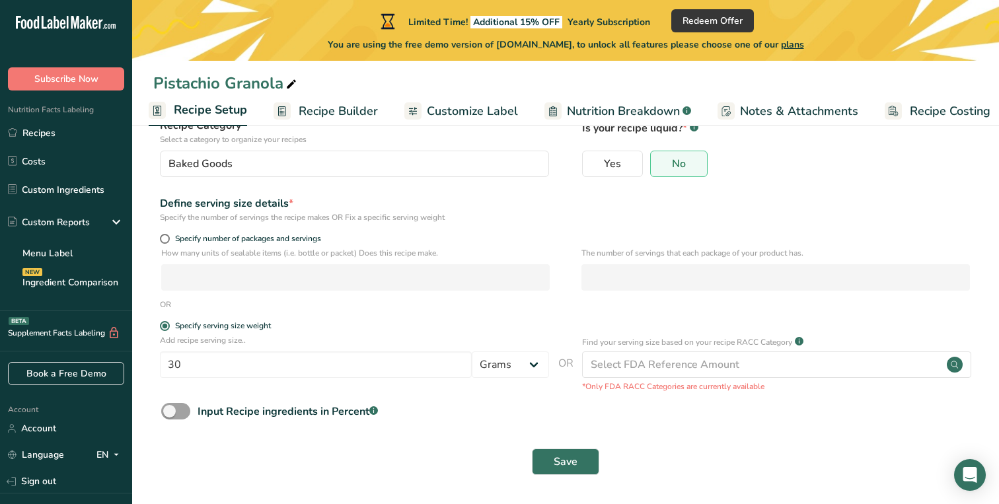
scroll to position [104, 0]
click at [342, 110] on span "Recipe Builder" at bounding box center [338, 111] width 79 height 18
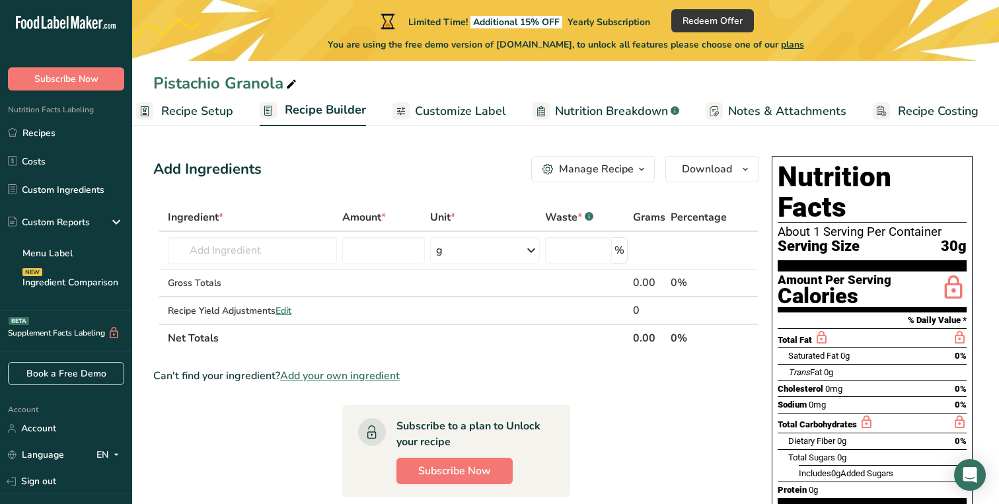
click at [433, 116] on span "Customize Label" at bounding box center [460, 111] width 91 height 18
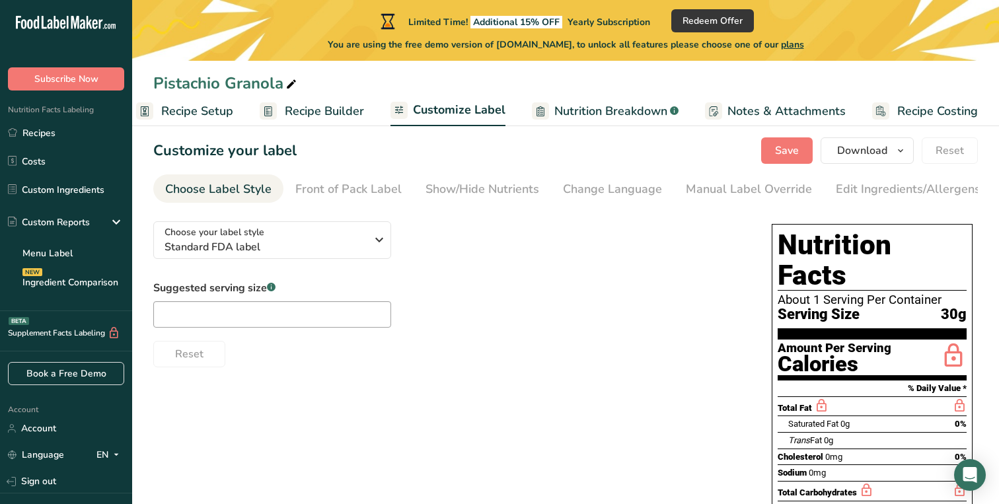
scroll to position [13, 0]
click at [373, 313] on input "text" at bounding box center [272, 315] width 238 height 26
type input "1/4 Cup"
click at [514, 354] on div "Reset" at bounding box center [449, 352] width 592 height 32
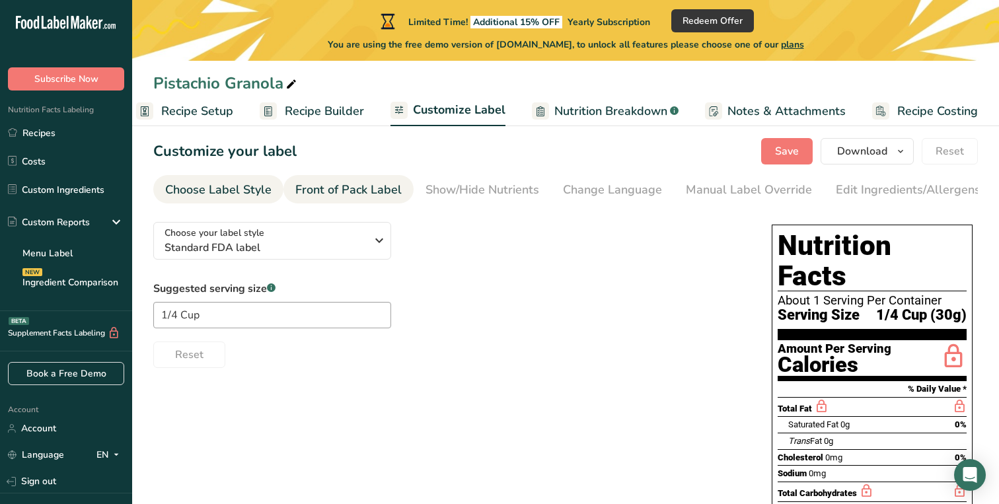
click at [355, 185] on div "Front of Pack Label" at bounding box center [348, 190] width 106 height 18
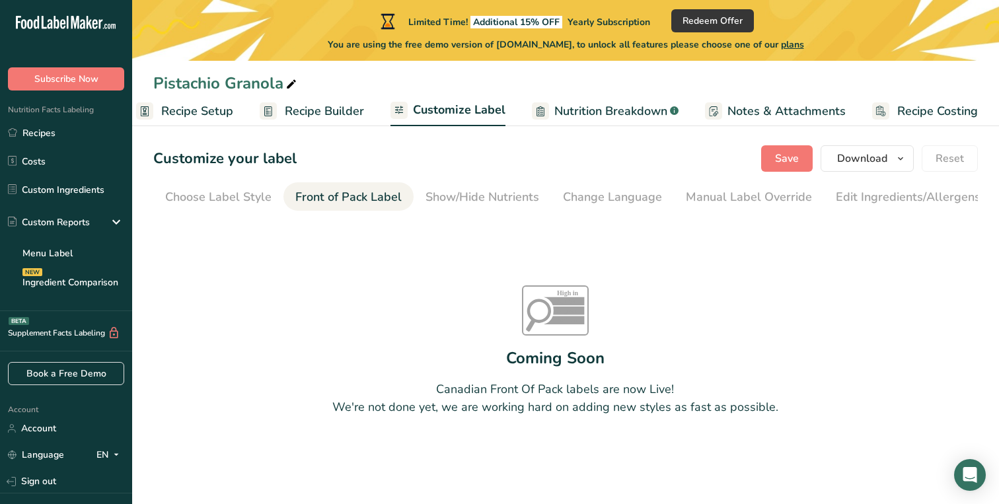
scroll to position [0, 128]
click at [385, 196] on div "Show/Hide Nutrients" at bounding box center [354, 197] width 114 height 18
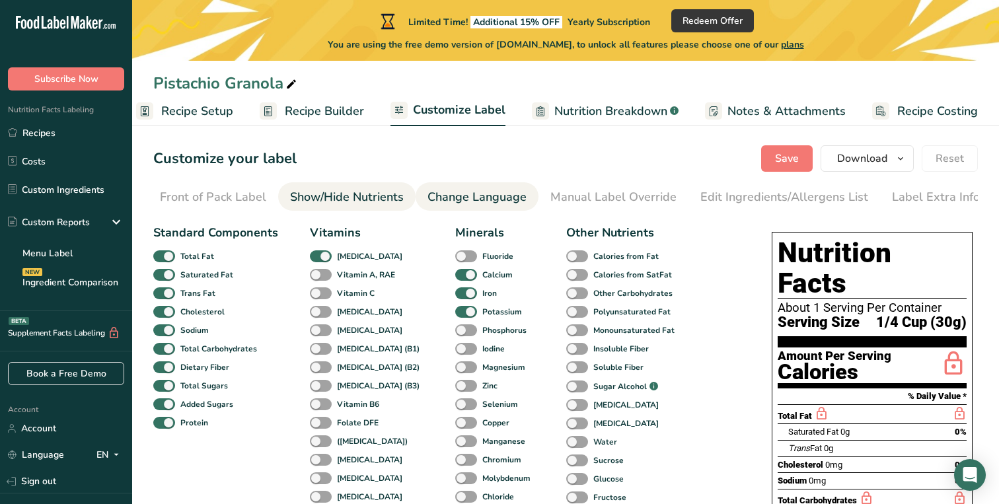
click at [445, 199] on div "Change Language" at bounding box center [477, 197] width 99 height 18
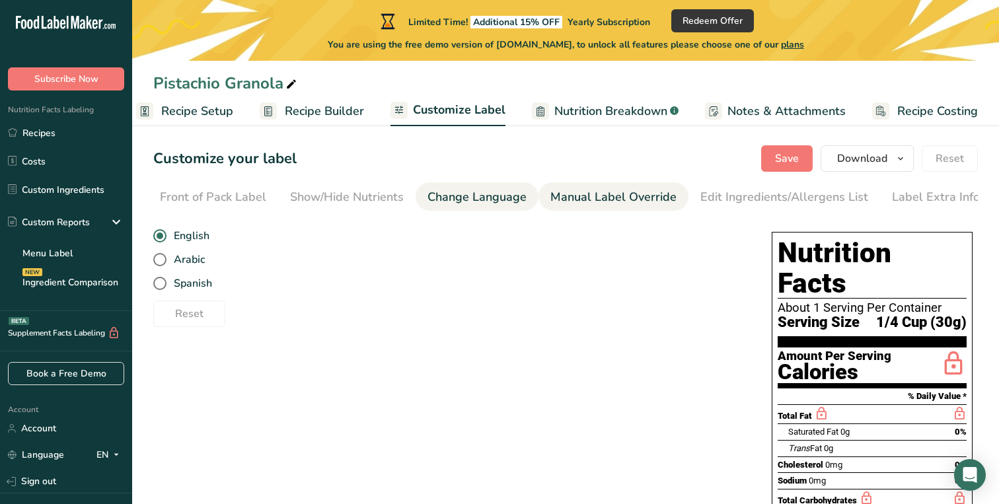
click at [552, 202] on div "Manual Label Override" at bounding box center [614, 197] width 126 height 18
type input "1/4 Cup (30g)"
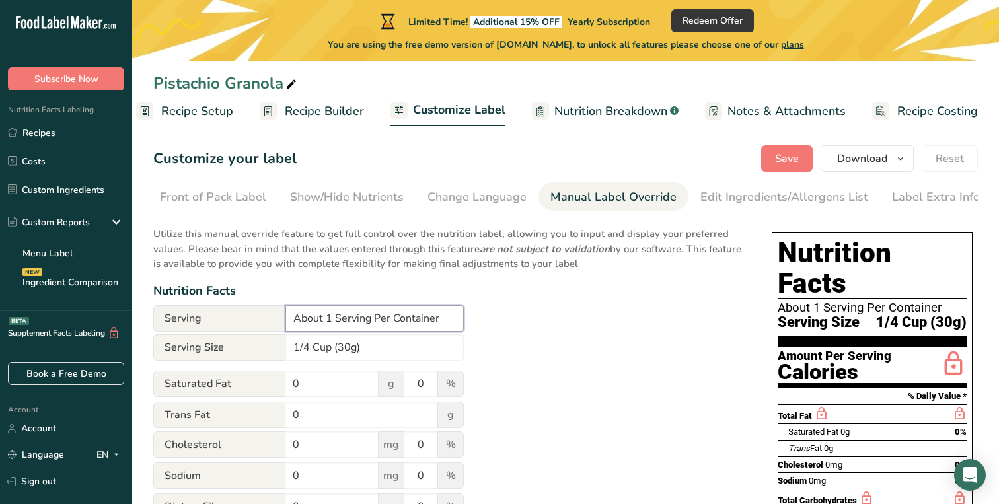
click at [332, 320] on input "About 1 Serving Per Container" at bounding box center [375, 318] width 178 height 26
click at [514, 314] on div "Utilize this manual override feature to get full control over the nutrition lab…" at bounding box center [449, 497] width 592 height 556
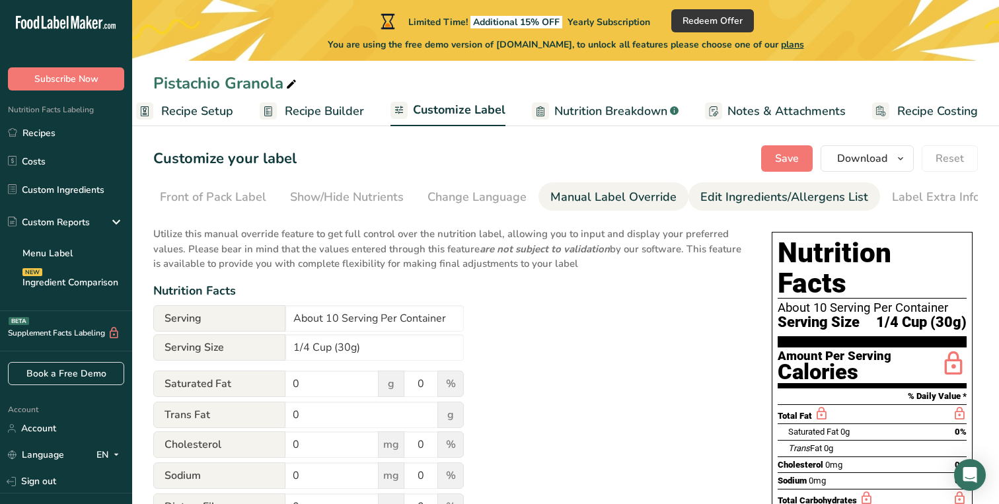
click at [766, 206] on link "Edit Ingredients/Allergens List" at bounding box center [785, 197] width 168 height 30
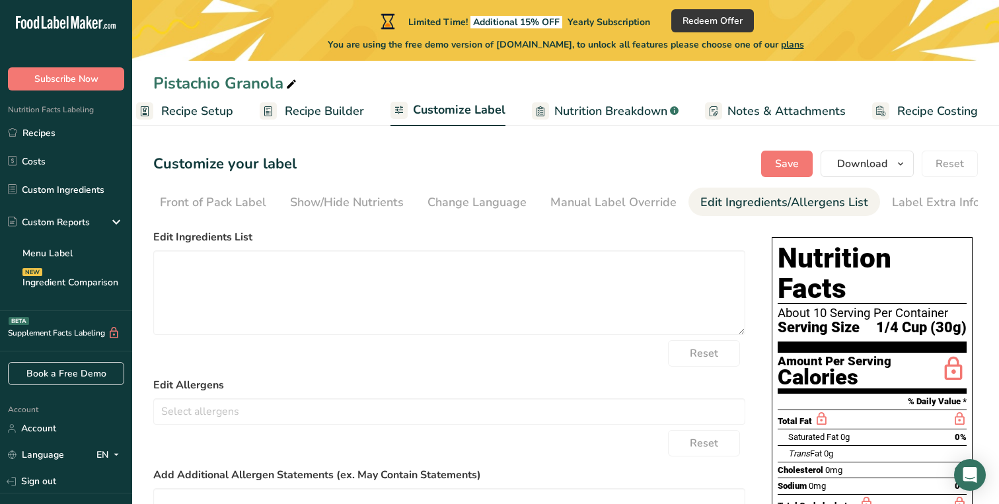
scroll to position [0, 0]
click at [912, 198] on div "Label Extra Info" at bounding box center [936, 203] width 88 height 18
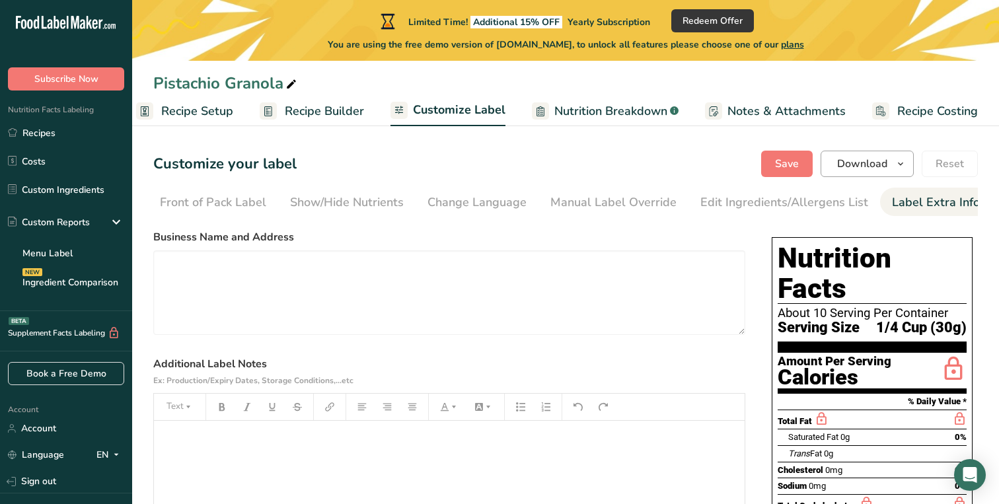
click at [874, 173] on button "Download" at bounding box center [867, 164] width 93 height 26
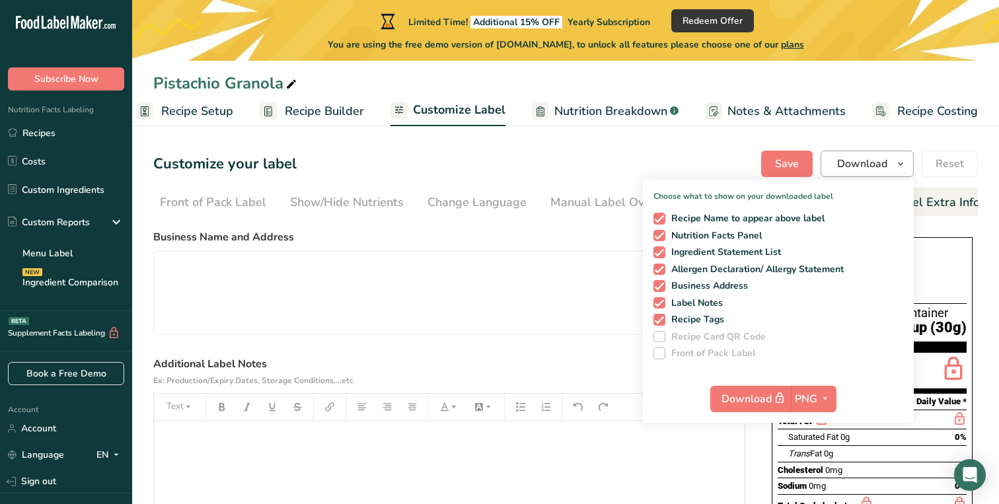
click at [874, 173] on button "Download" at bounding box center [867, 164] width 93 height 26
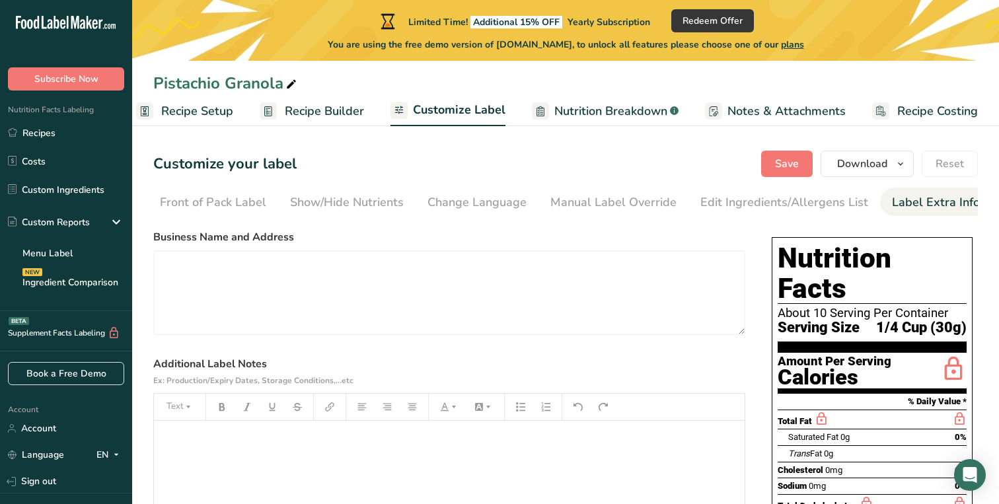
click at [629, 180] on section "Customize your label Save Download Choose what to show on your downloaded label…" at bounding box center [565, 429] width 867 height 599
click at [220, 198] on div "Front of Pack Label" at bounding box center [213, 203] width 106 height 18
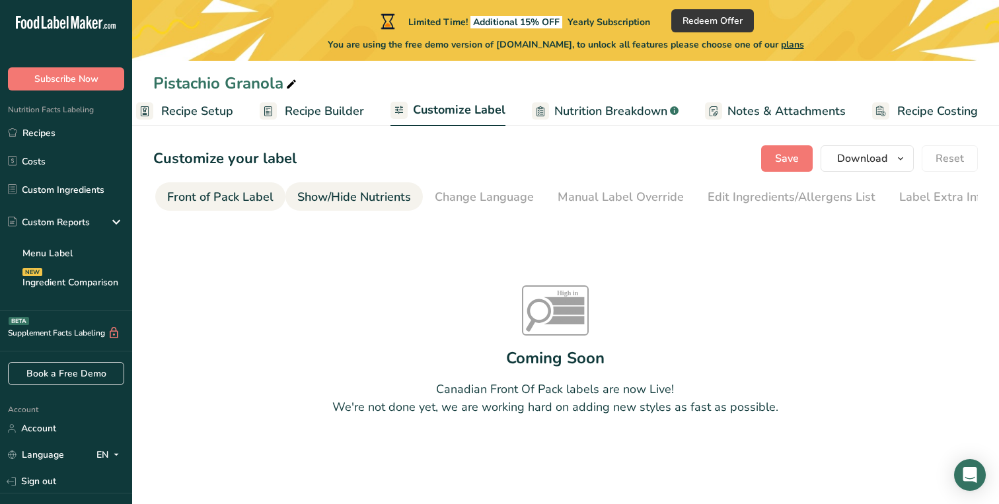
scroll to position [5, 0]
click at [321, 191] on div "Show/Hide Nutrients" at bounding box center [354, 197] width 114 height 18
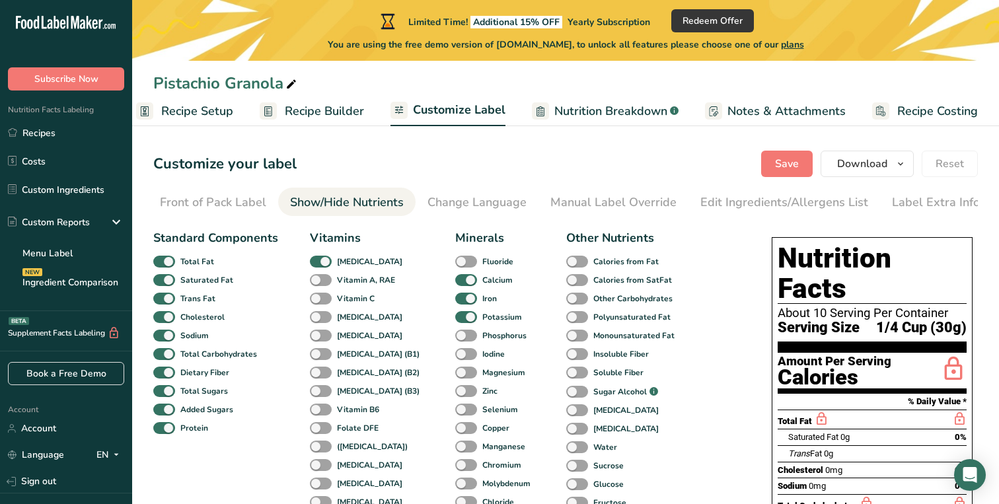
scroll to position [0, 0]
click at [527, 194] on li "Change Language" at bounding box center [477, 202] width 123 height 28
click at [597, 210] on div "Manual Label Override" at bounding box center [614, 203] width 126 height 18
type input "About 1 Serving Per Container"
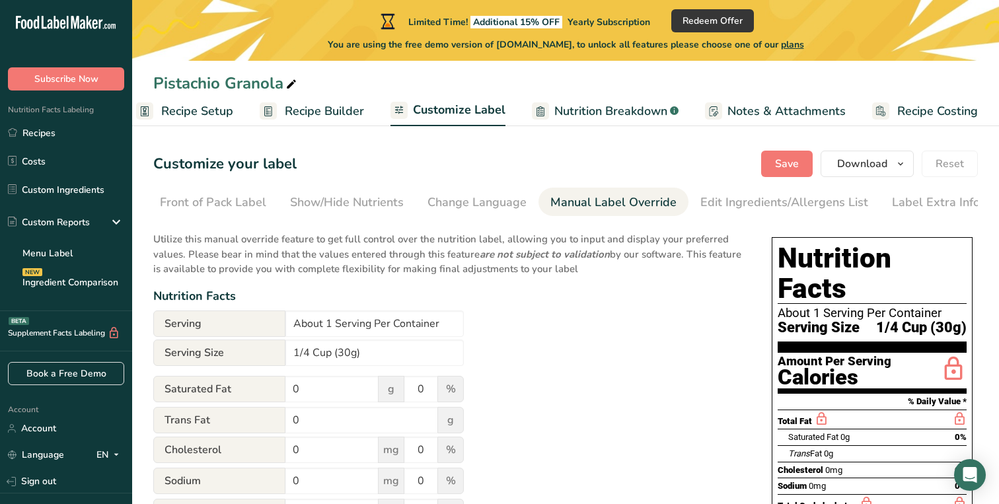
click at [642, 91] on div "Pistachio Granola" at bounding box center [565, 83] width 867 height 24
click at [642, 102] on span "Nutrition Breakdown" at bounding box center [611, 111] width 113 height 18
click at [605, 260] on b "are not subject to validation" at bounding box center [545, 254] width 130 height 13
click at [795, 168] on span "Save" at bounding box center [787, 164] width 24 height 16
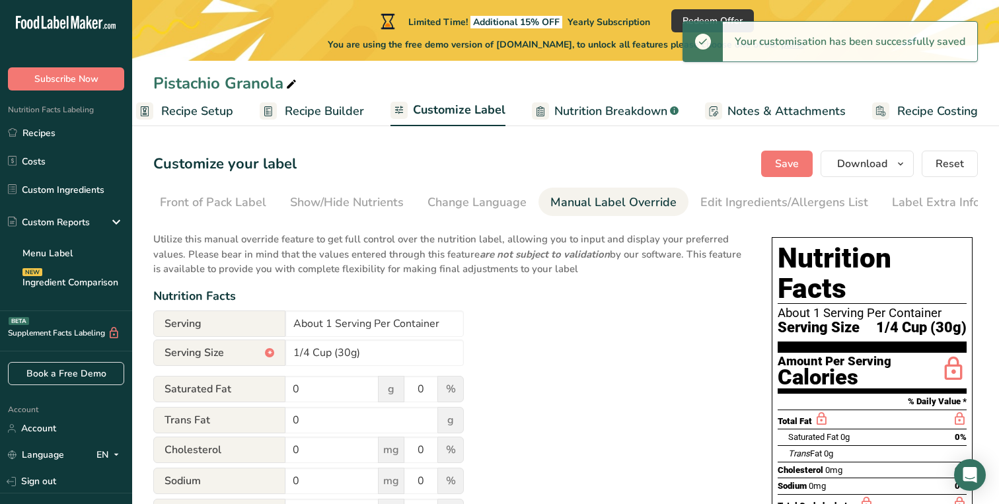
click at [318, 113] on span "Recipe Builder" at bounding box center [324, 111] width 79 height 18
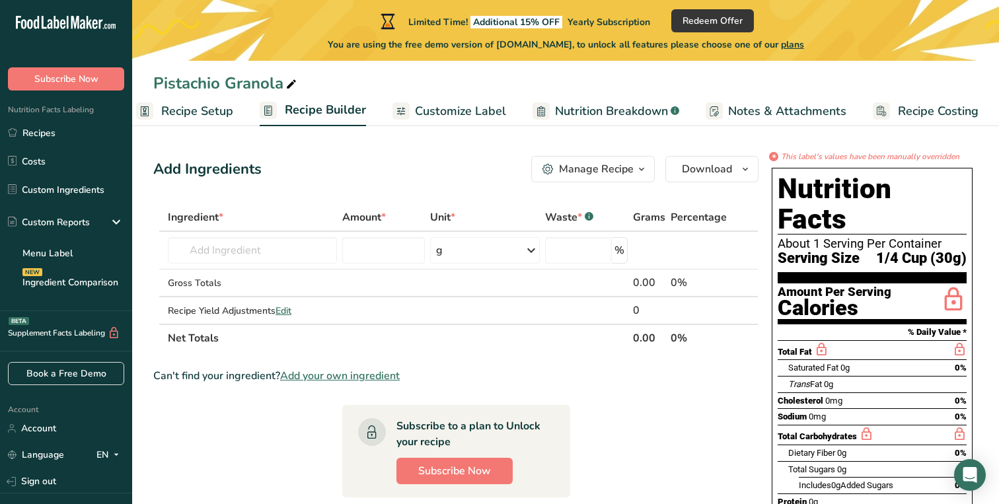
click at [213, 107] on span "Recipe Setup" at bounding box center [197, 111] width 72 height 18
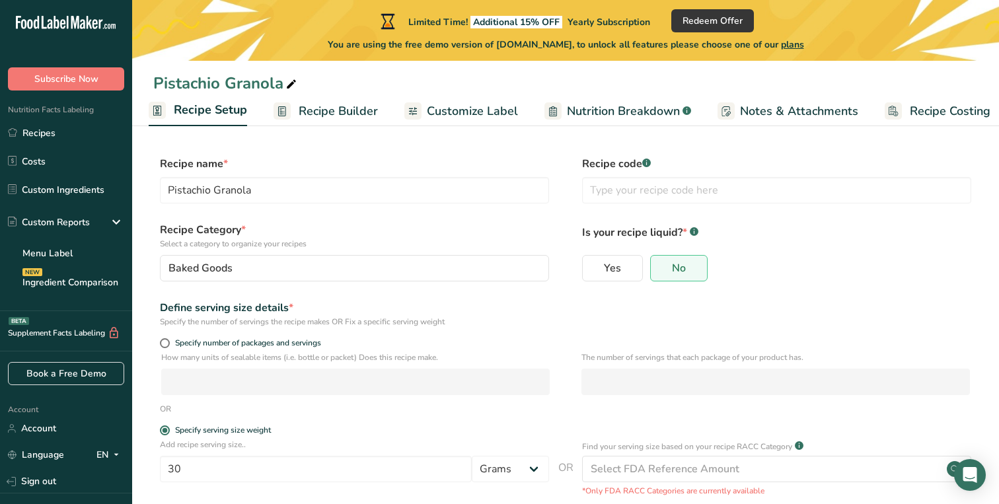
click at [363, 103] on span "Recipe Builder" at bounding box center [338, 111] width 79 height 18
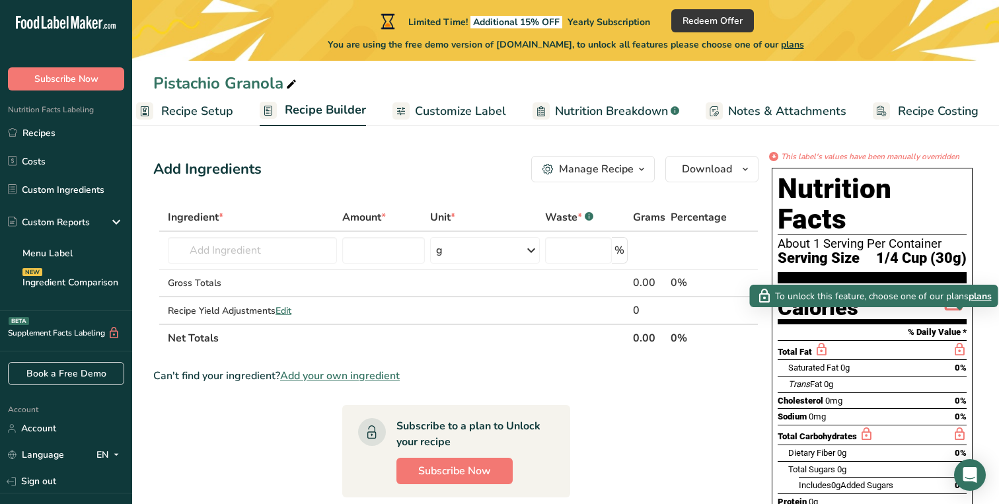
click at [958, 342] on icon at bounding box center [959, 350] width 15 height 17
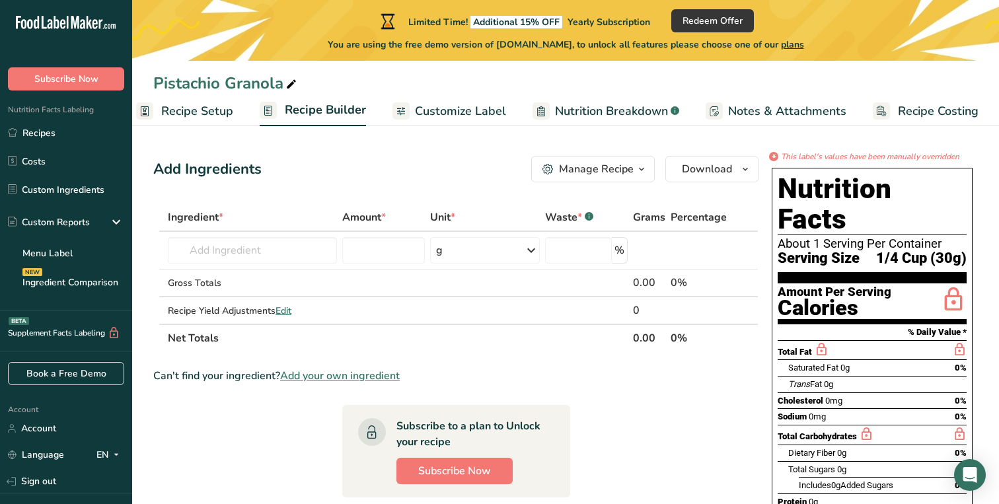
scroll to position [0, 0]
click at [71, 229] on div "Custom Reports" at bounding box center [66, 222] width 132 height 33
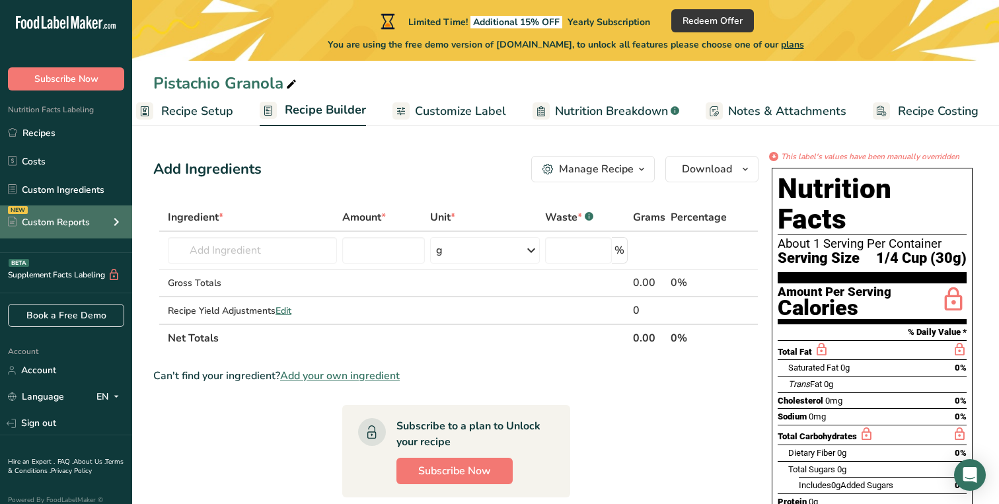
click at [83, 227] on div "Custom Reports" at bounding box center [49, 222] width 82 height 14
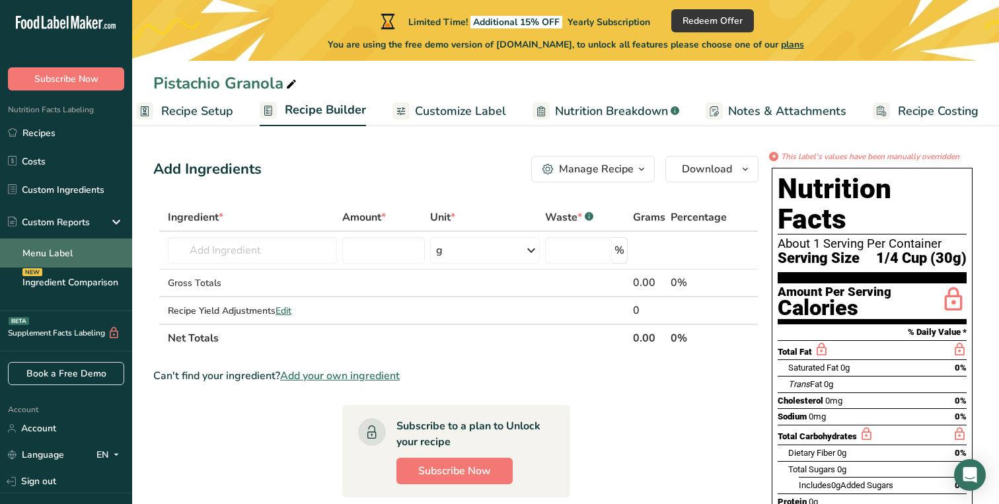
click at [65, 256] on link "Menu Label" at bounding box center [66, 253] width 132 height 29
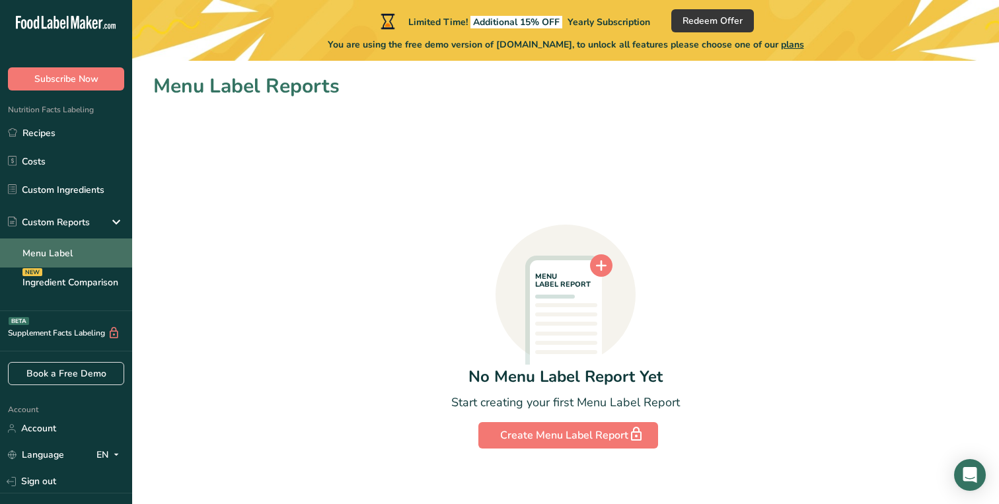
click at [65, 261] on link "Menu Label" at bounding box center [66, 253] width 132 height 29
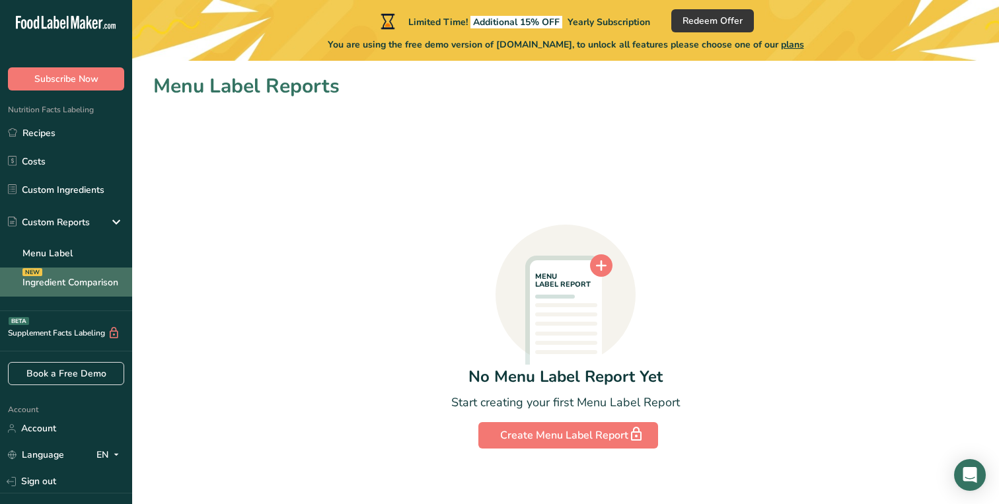
click at [63, 291] on link "Ingredient Comparison NEW" at bounding box center [66, 282] width 132 height 29
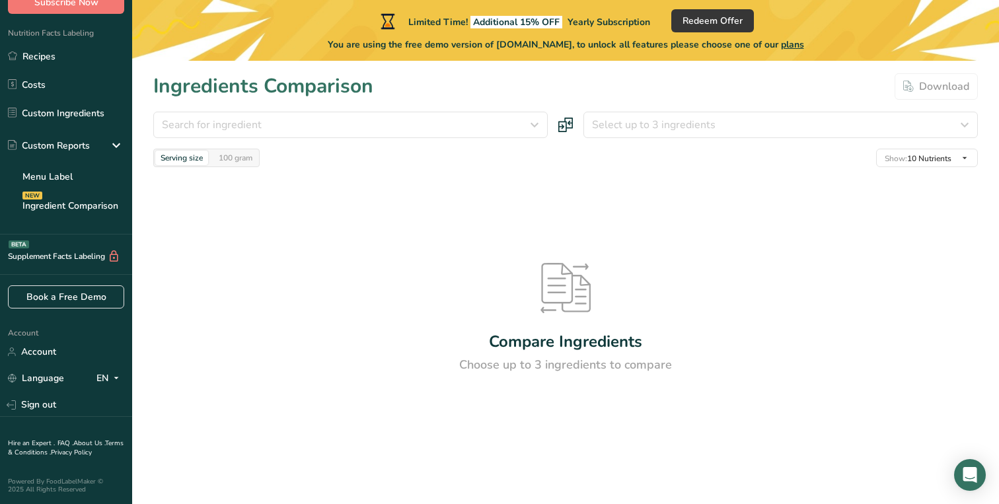
scroll to position [77, 0]
